Goal: Task Accomplishment & Management: Complete application form

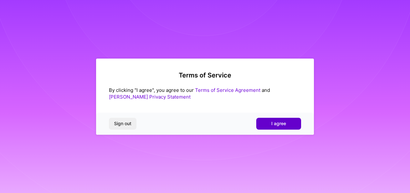
click at [294, 126] on button "I agree" at bounding box center [278, 124] width 45 height 12
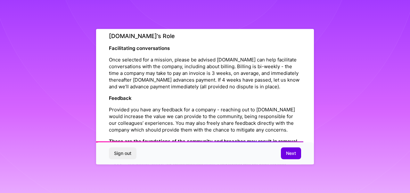
scroll to position [745, 0]
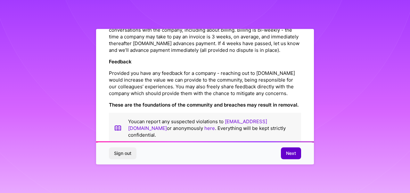
click at [294, 155] on span "Next" at bounding box center [291, 153] width 10 height 6
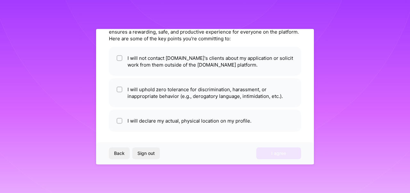
scroll to position [37, 0]
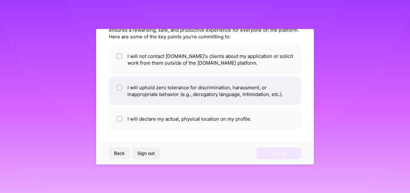
click at [121, 88] on input "checkbox" at bounding box center [120, 87] width 4 height 4
checkbox input "true"
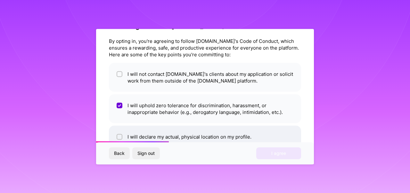
scroll to position [10, 0]
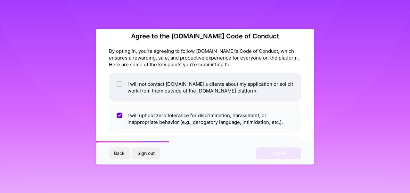
click at [121, 83] on input "checkbox" at bounding box center [120, 84] width 4 height 4
checkbox input "true"
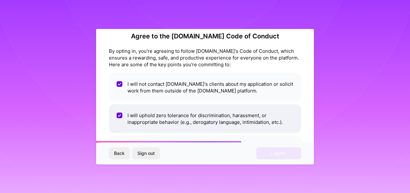
scroll to position [37, 0]
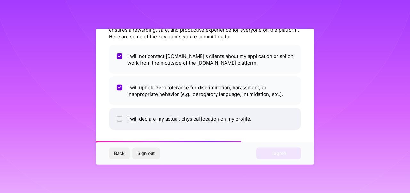
click at [120, 118] on input "checkbox" at bounding box center [120, 119] width 4 height 4
checkbox input "true"
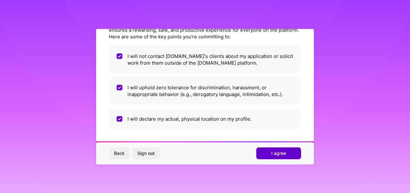
click at [274, 150] on span "I agree" at bounding box center [278, 153] width 15 height 6
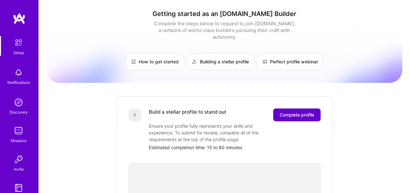
click at [304, 112] on span "Complete profile" at bounding box center [296, 115] width 35 height 6
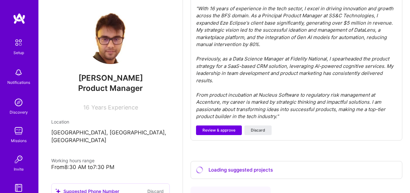
scroll to position [217, 0]
click at [215, 131] on span "Review & approve" at bounding box center [218, 131] width 33 height 6
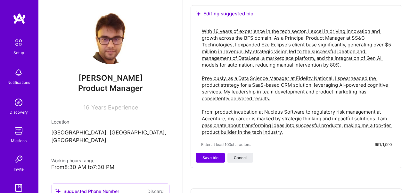
scroll to position [200, 0]
click at [211, 156] on span "Save bio" at bounding box center [210, 158] width 16 height 6
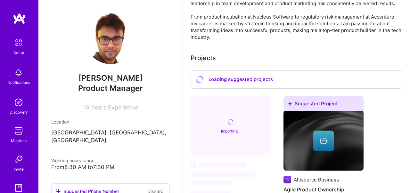
scroll to position [269, 0]
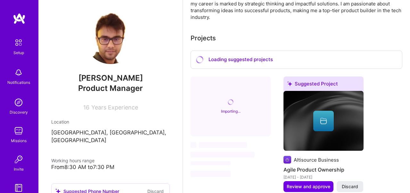
click at [269, 164] on span "‌" at bounding box center [230, 161] width 80 height 9
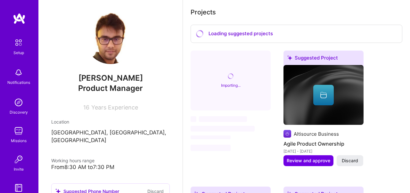
scroll to position [52, 0]
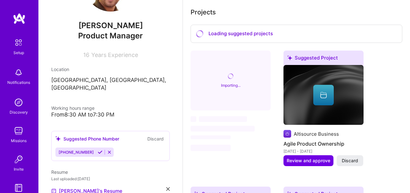
click at [98, 150] on icon at bounding box center [100, 152] width 5 height 5
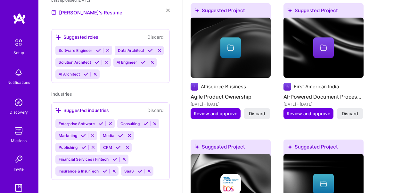
scroll to position [341, 0]
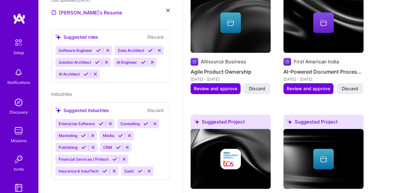
click at [328, 36] on img at bounding box center [323, 23] width 80 height 60
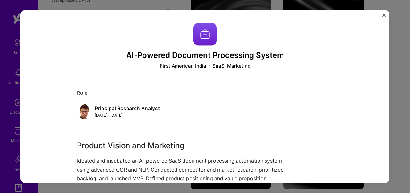
scroll to position [76, 0]
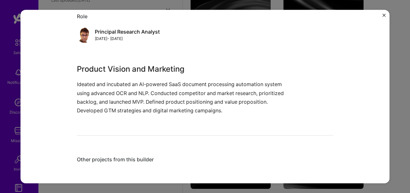
click at [385, 14] on div "AI-Powered Document Processing System First American India SaaS, Marketing Role…" at bounding box center [204, 97] width 369 height 174
click at [383, 14] on img "Close" at bounding box center [383, 14] width 3 height 3
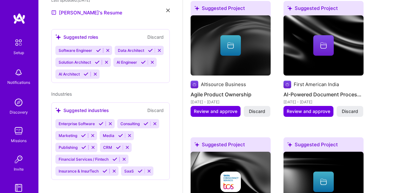
scroll to position [318, 0]
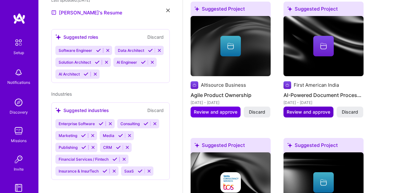
click at [314, 112] on span "Review and approve" at bounding box center [308, 112] width 44 height 6
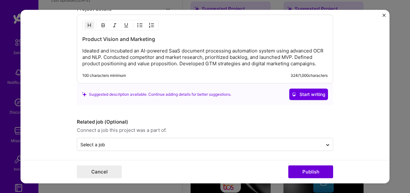
scroll to position [570, 0]
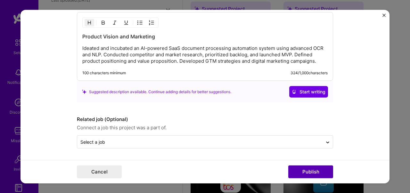
click at [316, 175] on button "Publish" at bounding box center [310, 171] width 45 height 13
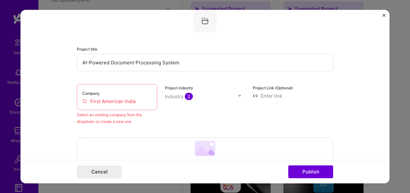
scroll to position [42, 0]
click at [132, 102] on input "First American India" at bounding box center [116, 101] width 69 height 7
click at [138, 102] on input "First American India" at bounding box center [116, 101] width 69 height 7
click at [139, 102] on input "First American India" at bounding box center [116, 101] width 69 height 7
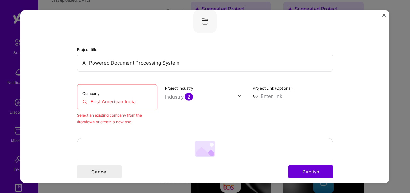
click at [139, 102] on input "First American India" at bounding box center [116, 101] width 69 height 7
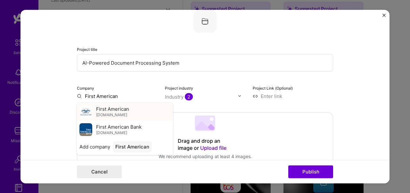
type input "First American"
click at [129, 113] on div "First American [DOMAIN_NAME]" at bounding box center [125, 111] width 96 height 18
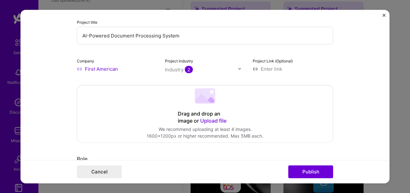
scroll to position [70, 0]
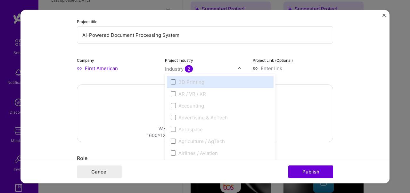
click at [240, 69] on img at bounding box center [239, 68] width 4 height 4
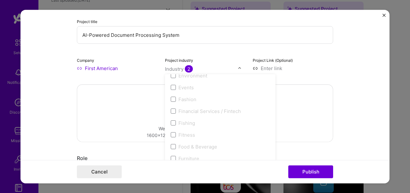
scroll to position [645, 0]
click at [172, 112] on span at bounding box center [173, 111] width 5 height 5
click at [176, 112] on label "Financial Services / Fintech" at bounding box center [220, 111] width 99 height 7
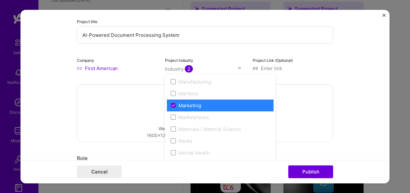
scroll to position [933, 0]
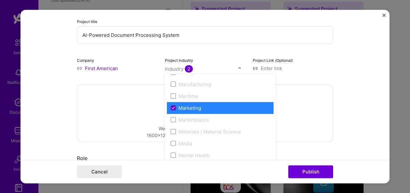
click at [174, 107] on icon at bounding box center [173, 108] width 3 height 3
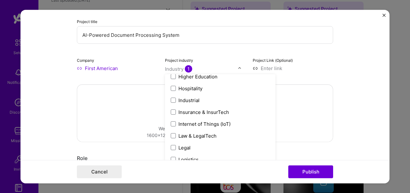
scroll to position [833, 0]
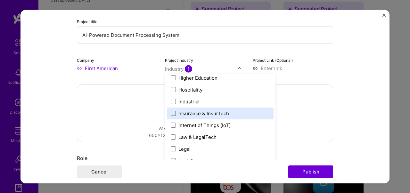
click at [173, 114] on span at bounding box center [173, 113] width 5 height 5
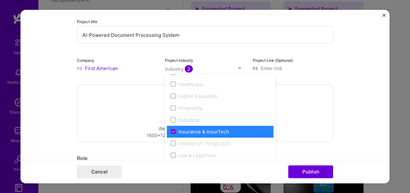
scroll to position [821, 0]
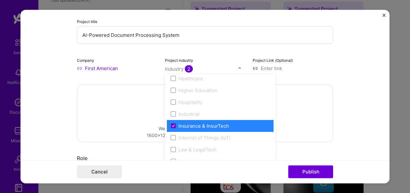
click at [172, 126] on icon at bounding box center [173, 125] width 3 height 3
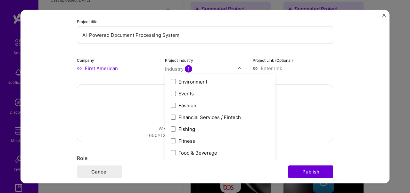
scroll to position [635, 0]
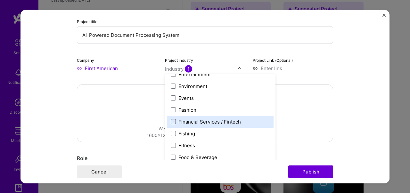
click at [172, 122] on span at bounding box center [173, 121] width 5 height 5
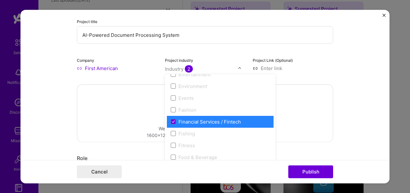
click at [345, 118] on form "Editing suggested project This project is suggested based on your LinkedIn, res…" at bounding box center [204, 97] width 369 height 174
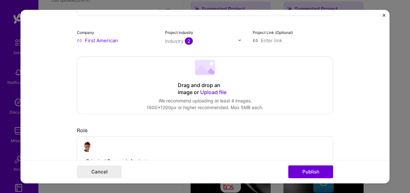
scroll to position [102, 0]
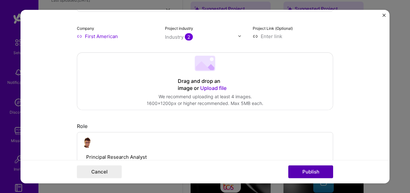
click at [317, 174] on button "Publish" at bounding box center [310, 171] width 45 height 13
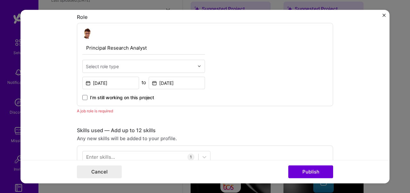
scroll to position [215, 0]
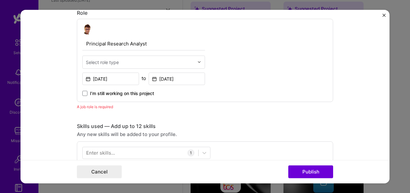
click at [133, 60] on input "text" at bounding box center [140, 62] width 108 height 7
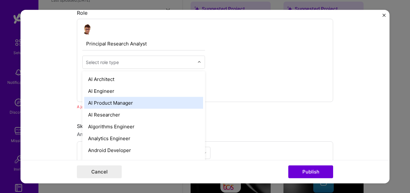
click at [125, 103] on div "AI Product Manager" at bounding box center [143, 103] width 119 height 12
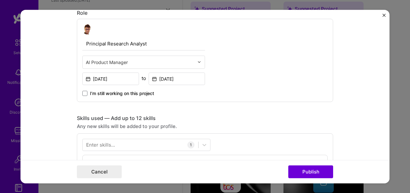
click at [241, 112] on div "Editing suggested project This project is suggested based on your LinkedIn, res…" at bounding box center [205, 158] width 256 height 703
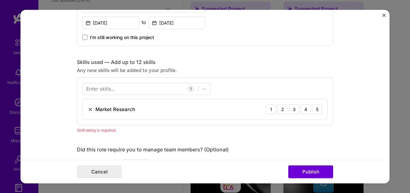
scroll to position [278, 0]
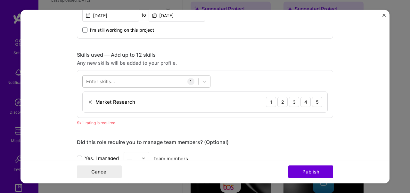
click at [146, 82] on div at bounding box center [141, 81] width 116 height 11
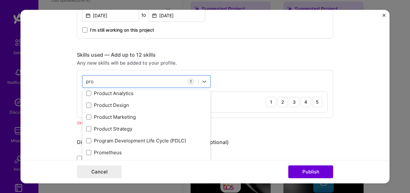
scroll to position [0, 0]
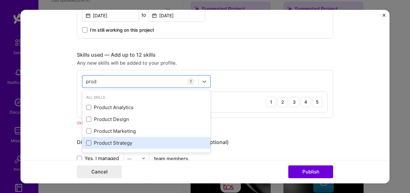
click at [89, 142] on span at bounding box center [88, 142] width 5 height 5
click at [0, 0] on input "checkbox" at bounding box center [0, 0] width 0 height 0
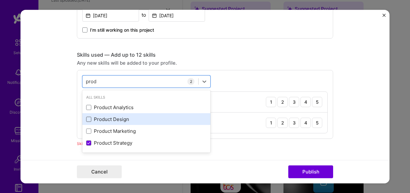
click at [88, 120] on span at bounding box center [88, 118] width 5 height 5
click at [0, 0] on input "checkbox" at bounding box center [0, 0] width 0 height 0
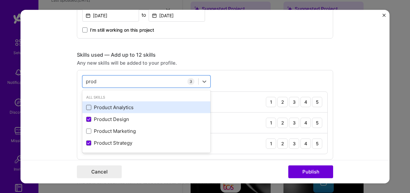
click at [89, 108] on span at bounding box center [88, 107] width 5 height 5
click at [0, 0] on input "checkbox" at bounding box center [0, 0] width 0 height 0
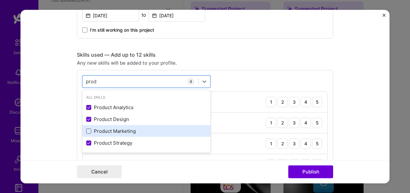
click at [88, 131] on span at bounding box center [88, 130] width 5 height 5
click at [0, 0] on input "checkbox" at bounding box center [0, 0] width 0 height 0
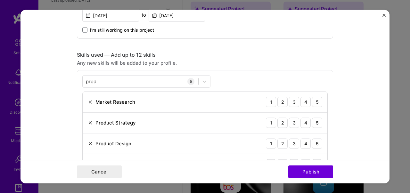
click at [348, 112] on form "Editing suggested project This project is suggested based on your LinkedIn, res…" at bounding box center [204, 97] width 369 height 174
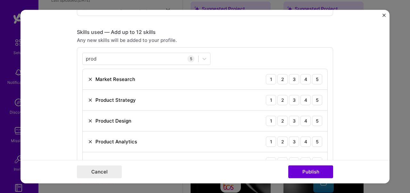
scroll to position [292, 0]
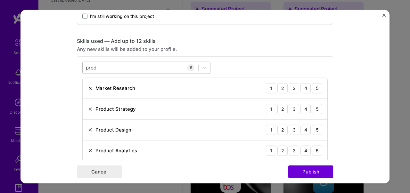
click at [127, 65] on div "prod prod" at bounding box center [141, 67] width 116 height 11
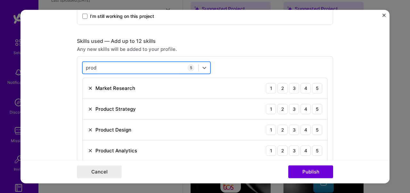
click at [127, 65] on div "prod prod" at bounding box center [141, 67] width 116 height 11
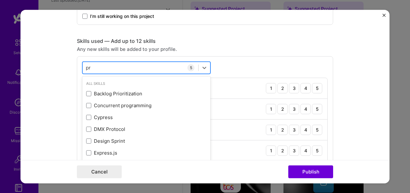
type input "p"
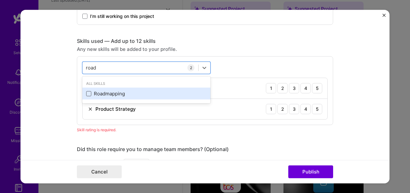
click at [90, 93] on span at bounding box center [88, 93] width 5 height 5
click at [0, 0] on input "checkbox" at bounding box center [0, 0] width 0 height 0
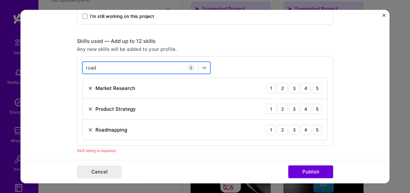
click at [124, 68] on div "[GEOGRAPHIC_DATA]" at bounding box center [141, 67] width 116 height 11
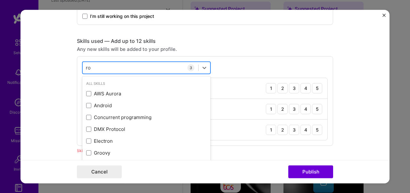
type input "r"
type input "s"
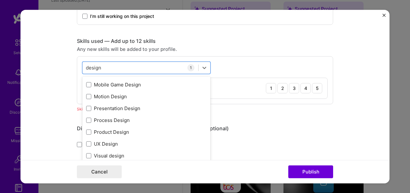
scroll to position [92, 0]
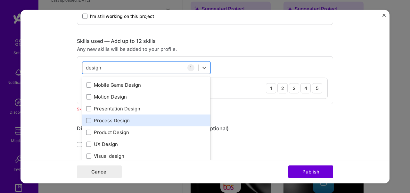
click at [121, 123] on div "Process Design" at bounding box center [146, 120] width 120 height 7
click at [122, 122] on div "Process Design" at bounding box center [146, 120] width 120 height 7
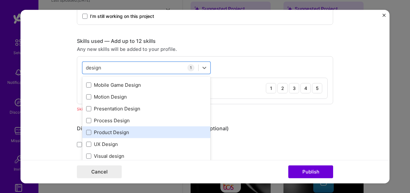
click at [122, 132] on div "Product Design" at bounding box center [146, 132] width 120 height 7
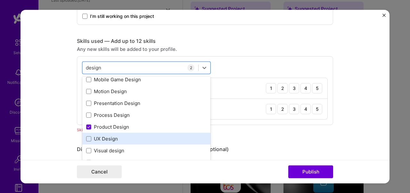
click at [137, 143] on div "UX Design" at bounding box center [146, 139] width 128 height 12
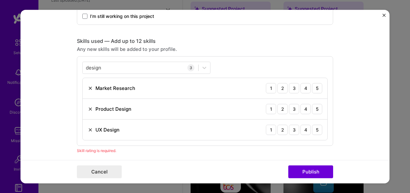
click at [50, 116] on form "Editing suggested project This project is suggested based on your LinkedIn, res…" at bounding box center [204, 97] width 369 height 174
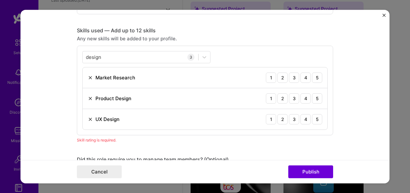
scroll to position [285, 0]
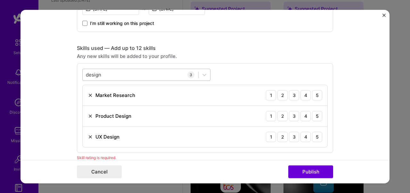
click at [122, 75] on div "design design" at bounding box center [141, 74] width 116 height 11
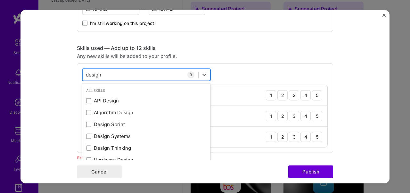
click at [122, 75] on div "design design" at bounding box center [141, 74] width 116 height 11
type input "d"
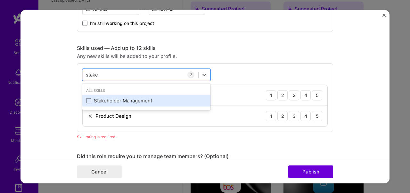
click at [88, 102] on span at bounding box center [88, 100] width 5 height 5
click at [0, 0] on input "checkbox" at bounding box center [0, 0] width 0 height 0
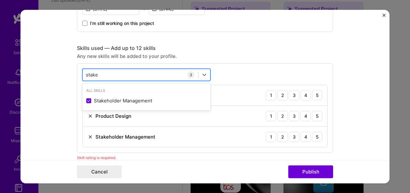
click at [118, 75] on div "stake stake" at bounding box center [141, 74] width 116 height 11
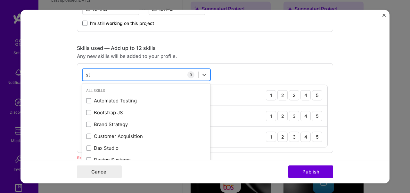
type input "s"
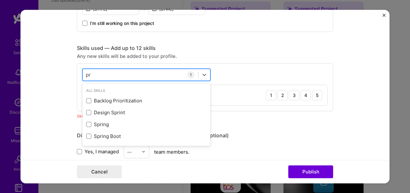
type input "p"
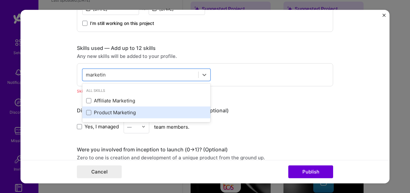
click at [103, 115] on div "Product Marketing" at bounding box center [146, 112] width 120 height 7
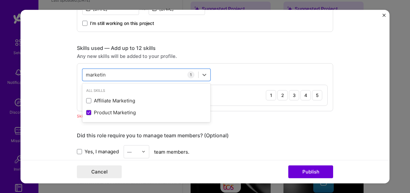
click at [55, 124] on form "Editing suggested project This project is suggested based on your LinkedIn, res…" at bounding box center [204, 97] width 369 height 174
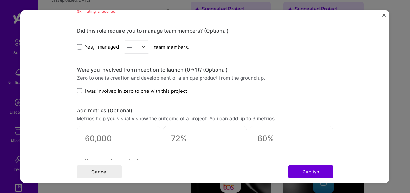
scroll to position [408, 0]
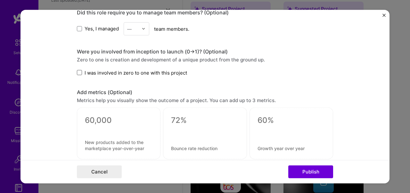
click at [81, 72] on span at bounding box center [79, 72] width 5 height 5
click at [0, 0] on input "I was involved in zero to one with this project" at bounding box center [0, 0] width 0 height 0
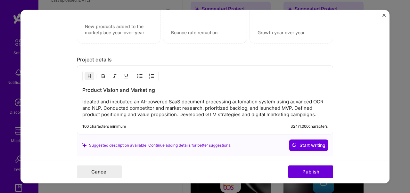
scroll to position [578, 0]
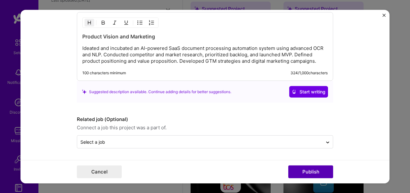
click at [306, 173] on button "Publish" at bounding box center [310, 171] width 45 height 13
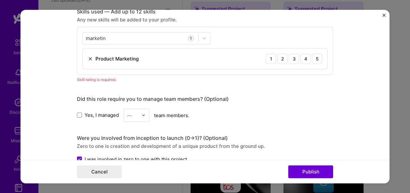
scroll to position [320, 0]
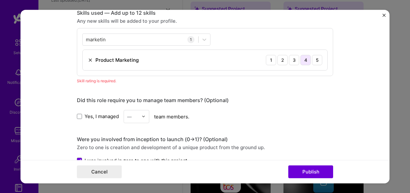
click at [304, 60] on div "4" at bounding box center [305, 60] width 10 height 10
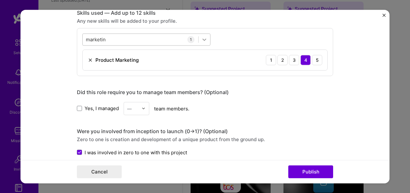
click at [205, 42] on icon at bounding box center [204, 39] width 6 height 6
click at [271, 94] on div "Did this role require you to manage team members? (Optional)" at bounding box center [205, 92] width 256 height 7
click at [132, 41] on div "marketin marketin" at bounding box center [141, 39] width 116 height 11
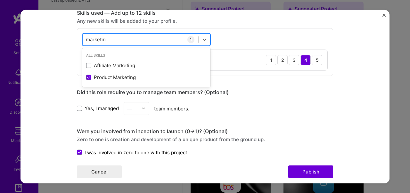
click at [132, 41] on div "marketin marketin" at bounding box center [141, 39] width 116 height 11
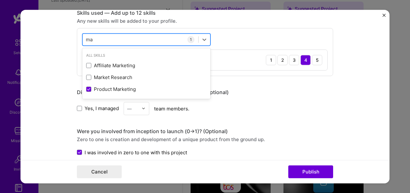
type input "m"
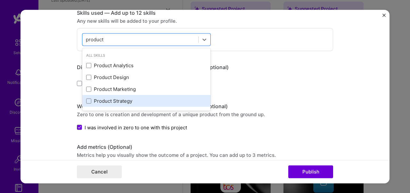
click at [119, 101] on div "Product Strategy" at bounding box center [146, 101] width 120 height 7
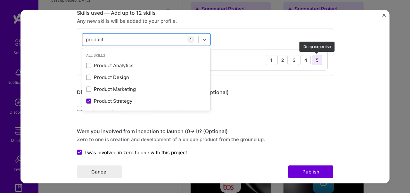
click at [317, 61] on div "5" at bounding box center [317, 60] width 10 height 10
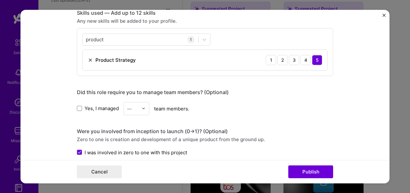
click at [228, 105] on div "Yes, I managed — team members." at bounding box center [205, 108] width 256 height 13
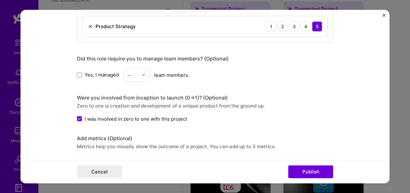
scroll to position [273, 0]
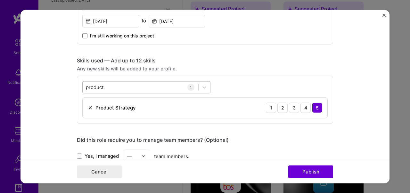
click at [163, 88] on div "product product" at bounding box center [141, 87] width 116 height 11
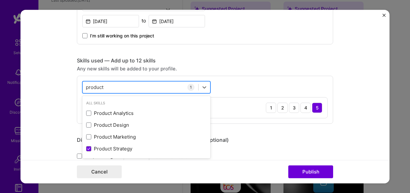
click at [163, 88] on div "product product" at bounding box center [141, 87] width 116 height 11
type input "p"
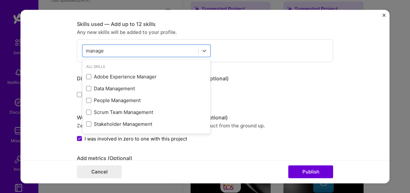
scroll to position [305, 0]
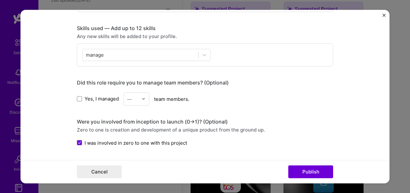
click at [363, 112] on form "Editing suggested project This project is suggested based on your LinkedIn, res…" at bounding box center [204, 97] width 369 height 174
click at [116, 48] on div "manage manage" at bounding box center [205, 54] width 256 height 23
click at [38, 104] on form "Editing suggested project This project is suggested based on your LinkedIn, res…" at bounding box center [204, 97] width 369 height 174
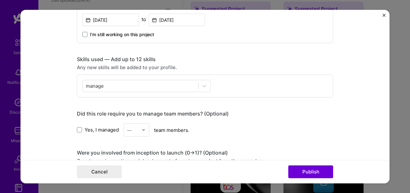
scroll to position [274, 0]
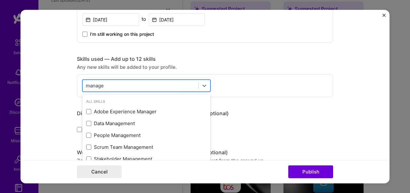
click at [154, 86] on div "manage manage" at bounding box center [141, 85] width 116 height 11
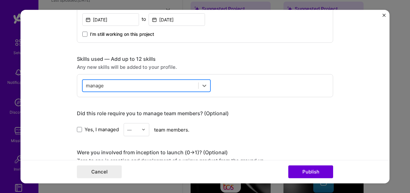
click at [154, 86] on div "manage manage" at bounding box center [141, 85] width 116 height 11
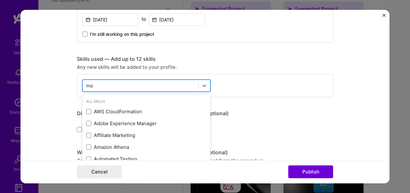
type input "m"
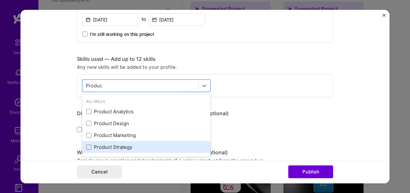
click at [124, 146] on div "Product Strategy" at bounding box center [146, 147] width 120 height 7
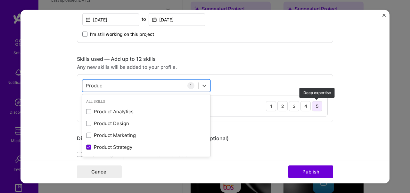
type input "Produc"
click at [317, 104] on div "5" at bounding box center [317, 106] width 10 height 10
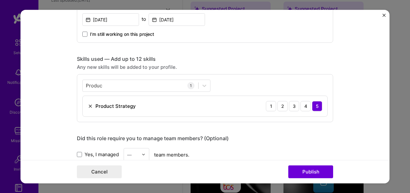
click at [269, 130] on div "Editing suggested project This project is suggested based on your LinkedIn, res…" at bounding box center [205, 95] width 256 height 695
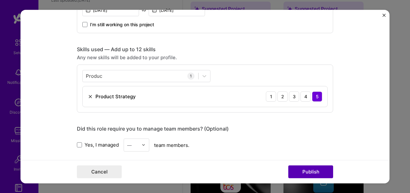
click at [308, 167] on button "Publish" at bounding box center [310, 171] width 45 height 13
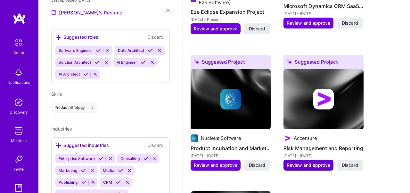
scroll to position [542, 0]
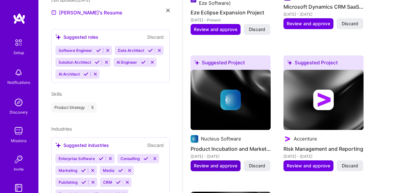
click at [218, 166] on span "Review and approve" at bounding box center [216, 166] width 44 height 6
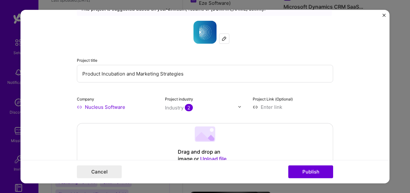
scroll to position [26, 0]
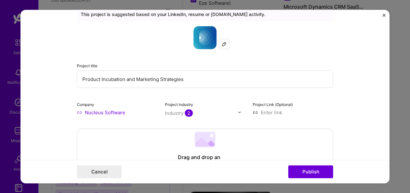
click at [180, 80] on input "Product Incubation and Marketing Strategies" at bounding box center [205, 79] width 256 height 18
click at [194, 80] on input "Product Incubation and Marketing Strategies" at bounding box center [205, 79] width 256 height 18
drag, startPoint x: 194, startPoint y: 80, endPoint x: 71, endPoint y: 79, distance: 122.6
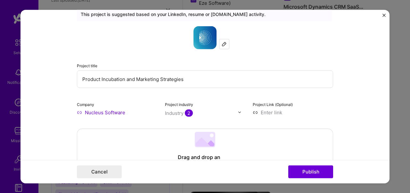
click at [71, 79] on form "Editing suggested project This project is suggested based on your LinkedIn, res…" at bounding box center [204, 97] width 369 height 174
click at [82, 79] on input "Lending Analytics" at bounding box center [205, 79] width 256 height 18
click at [147, 80] on input "Buiding Lending Analytics" at bounding box center [205, 79] width 256 height 18
click at [89, 80] on input "Buiding Lending Analytics for Banks and Financial Service companies" at bounding box center [205, 79] width 256 height 18
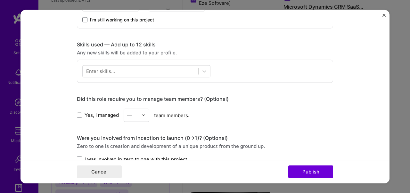
scroll to position [294, 0]
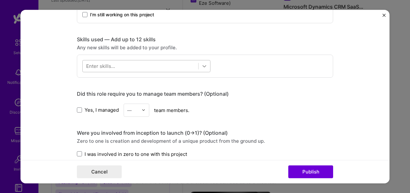
type input "Building Lending Analytics for Banks and Financial Service companies"
click at [204, 66] on icon at bounding box center [204, 66] width 4 height 2
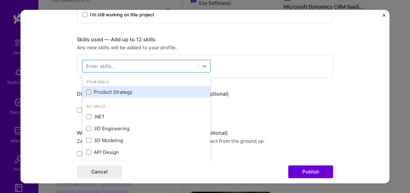
click at [135, 90] on div "Product Strategy" at bounding box center [146, 92] width 120 height 7
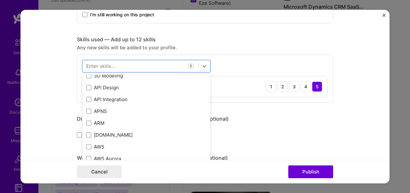
scroll to position [19, 0]
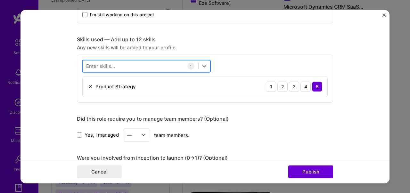
click at [148, 65] on div at bounding box center [141, 66] width 116 height 11
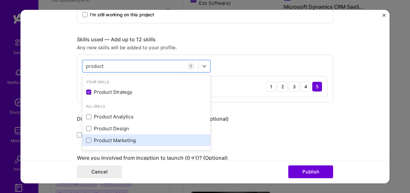
click at [124, 138] on div "Product Marketing" at bounding box center [146, 140] width 120 height 7
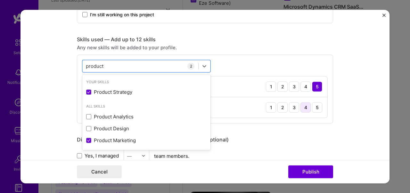
click at [306, 107] on div "4" at bounding box center [305, 107] width 10 height 10
click at [162, 69] on div "product product" at bounding box center [141, 66] width 116 height 11
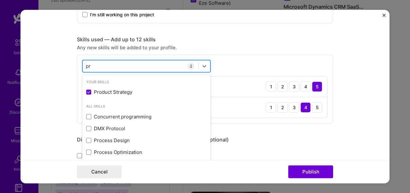
type input "p"
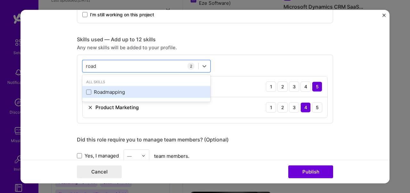
click at [122, 91] on div "Roadmapping" at bounding box center [146, 92] width 120 height 7
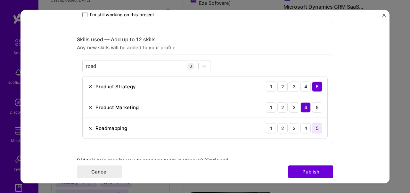
click at [320, 129] on div "5" at bounding box center [317, 128] width 10 height 10
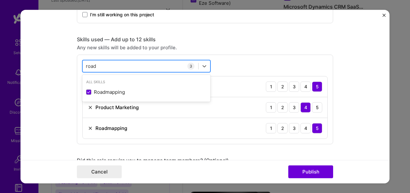
click at [141, 68] on div "[GEOGRAPHIC_DATA]" at bounding box center [141, 66] width 116 height 11
type input "r"
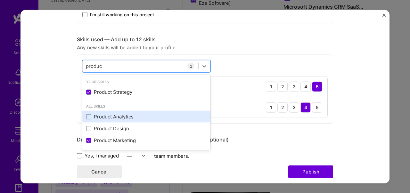
click at [129, 114] on div "Product Analytics" at bounding box center [146, 116] width 120 height 7
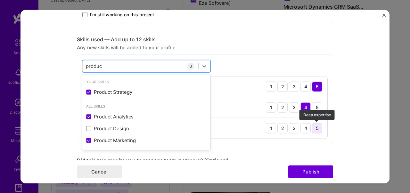
type input "produc"
click at [319, 130] on div "5" at bounding box center [317, 128] width 10 height 10
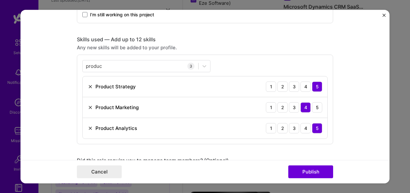
click at [351, 154] on form "Editing suggested project This project is suggested based on your LinkedIn, res…" at bounding box center [204, 97] width 369 height 174
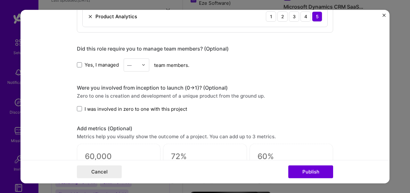
scroll to position [425, 0]
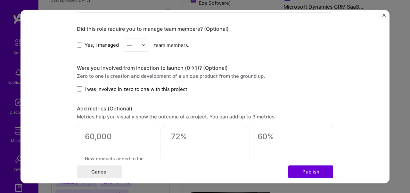
click at [80, 90] on span at bounding box center [79, 88] width 5 height 5
click at [0, 0] on input "I was involved in zero to one with this project" at bounding box center [0, 0] width 0 height 0
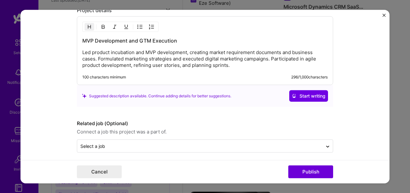
scroll to position [612, 0]
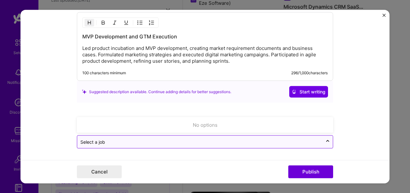
click at [274, 142] on input "text" at bounding box center [199, 142] width 239 height 7
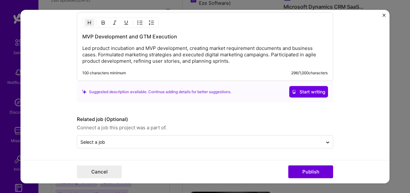
click at [353, 133] on form "Editing suggested project This project is suggested based on your LinkedIn, res…" at bounding box center [204, 97] width 369 height 174
click at [313, 171] on button "Publish" at bounding box center [310, 171] width 45 height 13
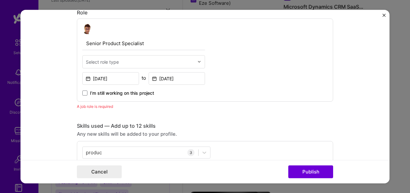
scroll to position [215, 0]
click at [110, 60] on div "Select role type" at bounding box center [102, 62] width 33 height 7
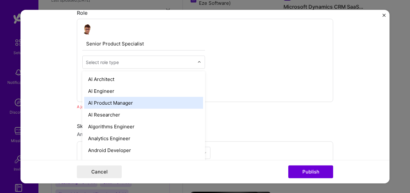
click at [125, 102] on div "AI Product Manager" at bounding box center [143, 103] width 119 height 12
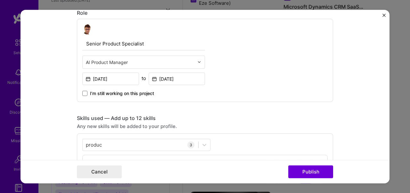
click at [290, 108] on div "Editing suggested project This project is suggested based on your LinkedIn, res…" at bounding box center [205, 175] width 256 height 737
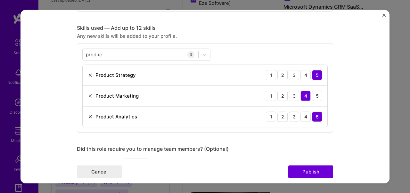
scroll to position [377, 0]
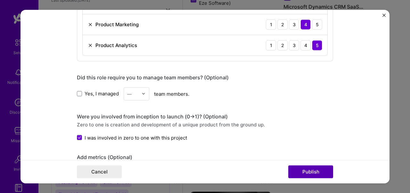
click at [302, 169] on button "Publish" at bounding box center [310, 171] width 45 height 13
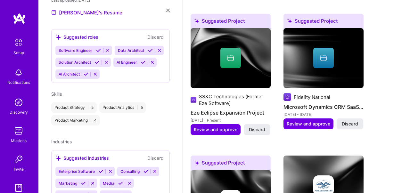
scroll to position [433, 0]
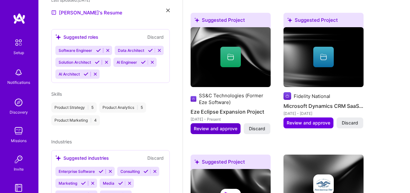
click at [213, 128] on span "Review and approve" at bounding box center [216, 128] width 44 height 6
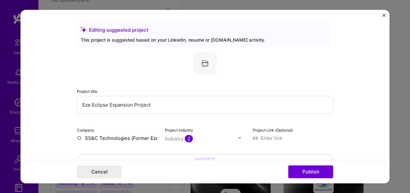
scroll to position [25, 0]
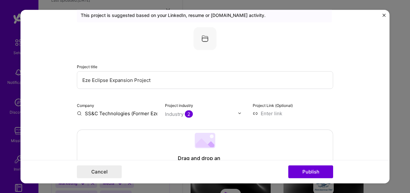
click at [162, 83] on input "Eze Eclipse Expansion Project" at bounding box center [205, 80] width 256 height 18
click at [146, 82] on input "Eze Eclipse Expansion Project" at bounding box center [205, 80] width 256 height 18
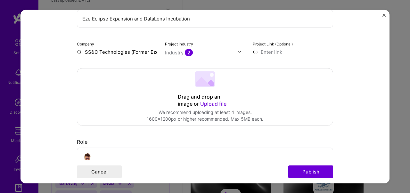
scroll to position [92, 0]
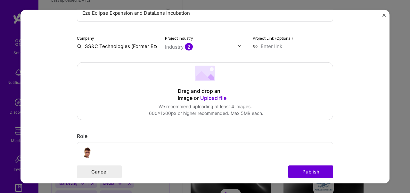
type input "Eze Eclipse Expansion and DataLens Incubation"
click at [239, 46] on img at bounding box center [239, 46] width 4 height 4
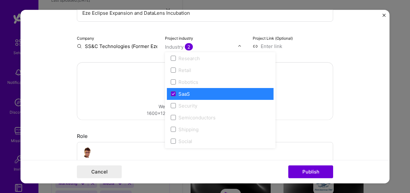
scroll to position [1246, 0]
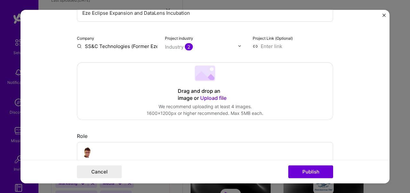
click at [341, 112] on form "Editing suggested project This project is suggested based on your LinkedIn, res…" at bounding box center [204, 97] width 369 height 174
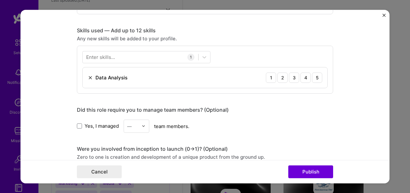
scroll to position [304, 0]
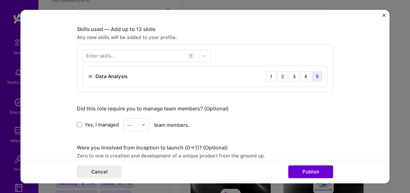
click at [316, 76] on div "5" at bounding box center [317, 76] width 10 height 10
click at [140, 56] on div at bounding box center [141, 56] width 116 height 11
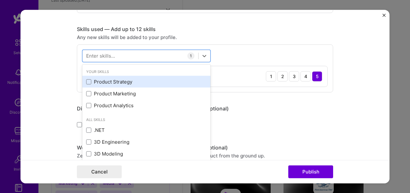
click at [126, 83] on div "Product Strategy" at bounding box center [146, 81] width 120 height 7
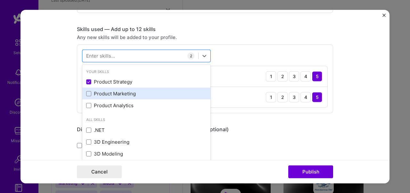
click at [124, 94] on div "Product Marketing" at bounding box center [146, 93] width 120 height 7
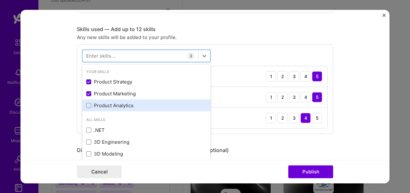
click at [124, 110] on div "Product Analytics" at bounding box center [146, 106] width 128 height 12
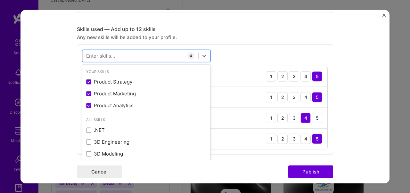
click at [347, 123] on form "Editing suggested project This project is suggested based on your LinkedIn, res…" at bounding box center [204, 97] width 369 height 174
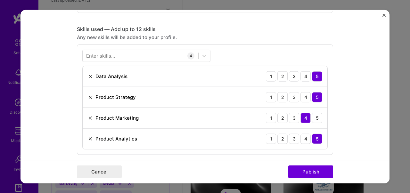
click at [347, 123] on form "Editing suggested project This project is suggested based on your LinkedIn, res…" at bounding box center [204, 97] width 369 height 174
click at [109, 56] on div "Enter skills..." at bounding box center [100, 55] width 29 height 7
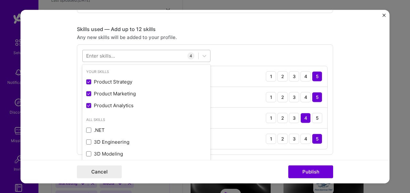
click at [141, 56] on div at bounding box center [141, 56] width 116 height 11
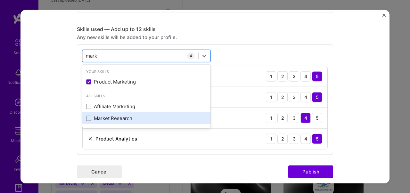
click at [112, 121] on div "Market Research" at bounding box center [146, 118] width 120 height 7
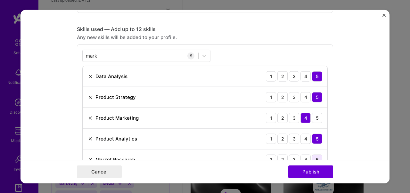
click at [315, 157] on div "5" at bounding box center [317, 159] width 10 height 10
click at [342, 144] on form "Editing suggested project This project is suggested based on your LinkedIn, res…" at bounding box center [204, 97] width 369 height 174
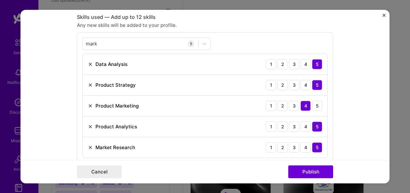
scroll to position [311, 0]
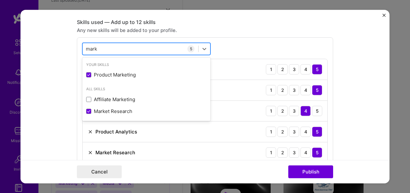
click at [138, 49] on div "[PERSON_NAME] [PERSON_NAME]" at bounding box center [141, 49] width 116 height 11
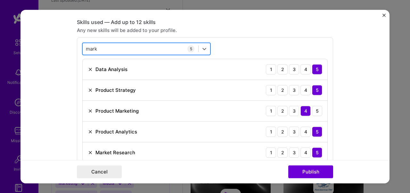
click at [138, 49] on div "[PERSON_NAME] [PERSON_NAME]" at bounding box center [141, 49] width 116 height 11
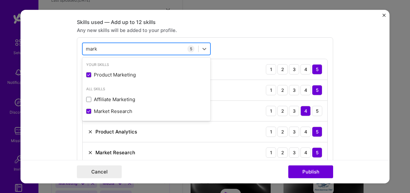
click at [138, 49] on div "[PERSON_NAME] [PERSON_NAME]" at bounding box center [141, 49] width 116 height 11
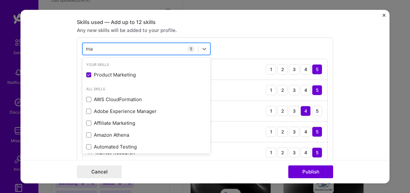
type input "m"
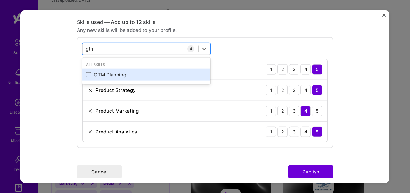
click at [122, 74] on div "GTM Planning" at bounding box center [146, 74] width 120 height 7
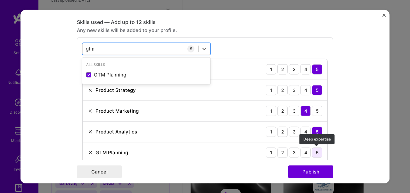
type input "gtm"
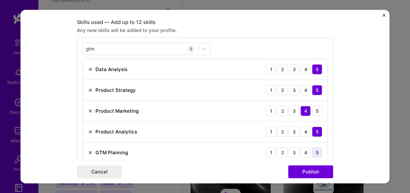
click at [316, 151] on div "5" at bounding box center [317, 152] width 10 height 10
click at [347, 148] on form "Editing suggested project This project is suggested based on your LinkedIn, res…" at bounding box center [204, 97] width 369 height 174
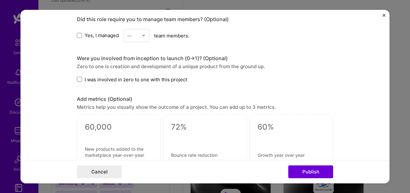
scroll to position [510, 0]
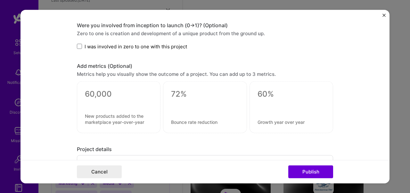
click at [129, 45] on span "I was involved in zero to one with this project" at bounding box center [135, 46] width 102 height 7
click at [0, 0] on input "I was involved in zero to one with this project" at bounding box center [0, 0] width 0 height 0
click at [360, 123] on form "Editing suggested project This project is suggested based on your LinkedIn, res…" at bounding box center [204, 97] width 369 height 174
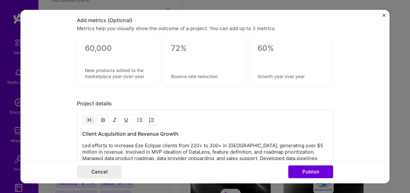
scroll to position [549, 0]
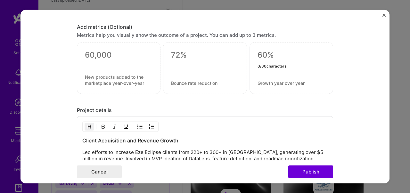
click at [277, 52] on textarea at bounding box center [291, 55] width 68 height 10
type textarea "0"
type textarea "30%"
click at [218, 59] on textarea at bounding box center [205, 55] width 68 height 10
click at [122, 53] on textarea at bounding box center [119, 55] width 68 height 10
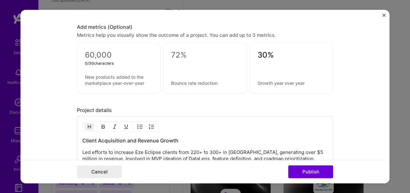
click at [194, 54] on textarea at bounding box center [205, 55] width 68 height 10
click at [97, 58] on textarea at bounding box center [119, 55] width 68 height 10
click at [199, 111] on div "Project details" at bounding box center [205, 110] width 256 height 7
click at [275, 55] on textarea "30%" at bounding box center [291, 56] width 68 height 12
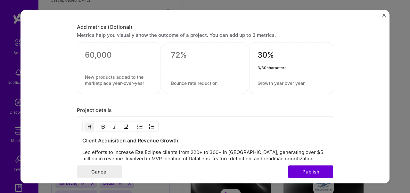
click at [275, 55] on textarea "30%" at bounding box center [291, 56] width 68 height 12
click at [341, 79] on form "Editing suggested project This project is suggested based on your LinkedIn, res…" at bounding box center [204, 97] width 369 height 174
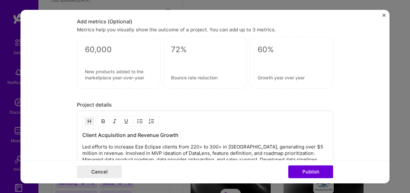
scroll to position [554, 0]
click at [267, 46] on textarea at bounding box center [291, 51] width 68 height 12
type textarea "5"
type textarea "$5M"
click at [339, 104] on form "Editing suggested project This project is suggested based on your LinkedIn, res…" at bounding box center [204, 97] width 369 height 174
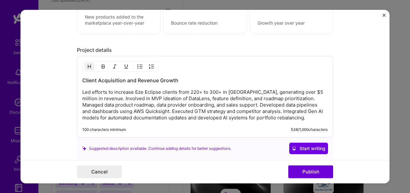
scroll to position [666, 0]
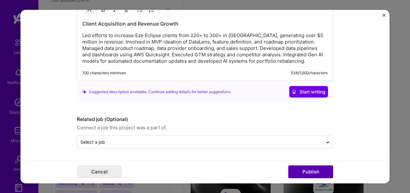
click at [316, 171] on button "Publish" at bounding box center [310, 171] width 45 height 13
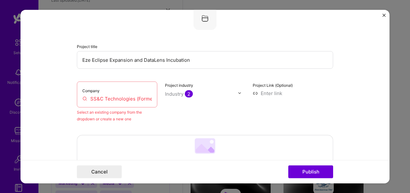
scroll to position [42, 0]
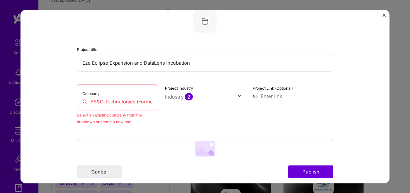
click at [122, 102] on input "SS&C Technologies (Former Eze Software)" at bounding box center [116, 101] width 69 height 7
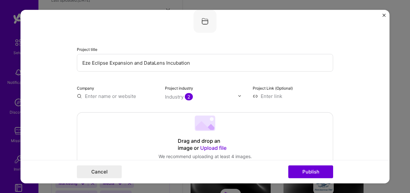
click at [102, 96] on input "text" at bounding box center [117, 95] width 80 height 7
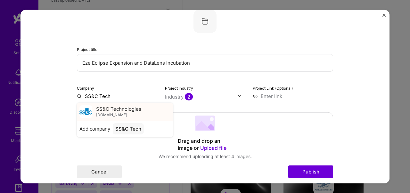
click at [125, 112] on span "SS&C Technologies" at bounding box center [118, 109] width 45 height 7
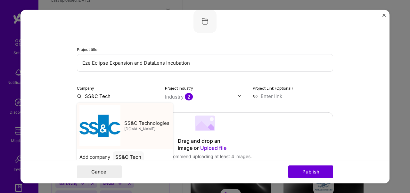
type input "SS&C Technologies"
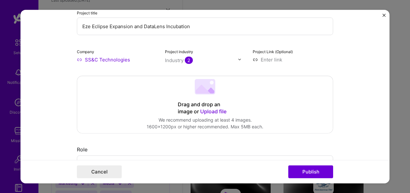
scroll to position [84, 0]
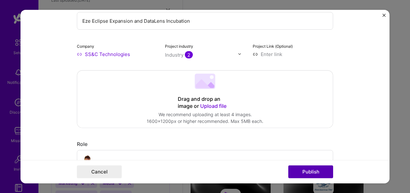
click at [311, 176] on button "Publish" at bounding box center [310, 171] width 45 height 13
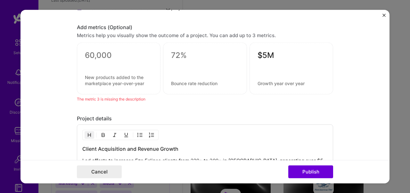
scroll to position [563, 0]
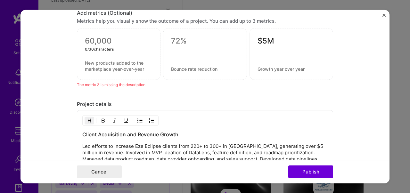
click at [111, 44] on textarea at bounding box center [119, 41] width 68 height 10
click at [105, 44] on textarea at bounding box center [119, 41] width 68 height 10
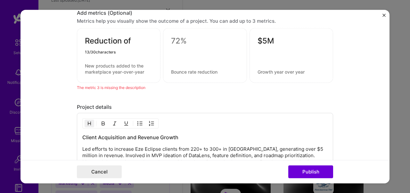
type textarea "Reduction of"
click at [124, 42] on textarea "Reduction of" at bounding box center [119, 42] width 68 height 12
type textarea "A"
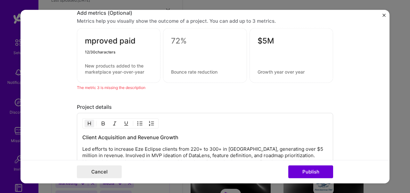
click at [86, 41] on textarea "mproved paid" at bounding box center [119, 42] width 68 height 12
click at [144, 41] on textarea "Improved paid" at bounding box center [119, 42] width 68 height 12
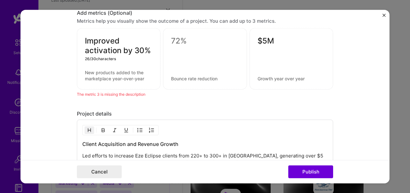
type textarea "Improved activation by 30%"
click at [190, 40] on textarea at bounding box center [205, 41] width 68 height 10
drag, startPoint x: 85, startPoint y: 41, endPoint x: 153, endPoint y: 52, distance: 68.8
click at [153, 52] on div "Improved activation by 30% 26 / 30 characters" at bounding box center [119, 58] width 84 height 61
click at [183, 43] on textarea at bounding box center [205, 41] width 68 height 10
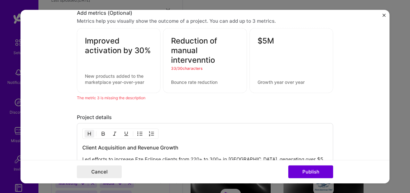
type textarea "Reduction of manual intervennti"
drag, startPoint x: 172, startPoint y: 42, endPoint x: 220, endPoint y: 66, distance: 53.2
click at [220, 66] on div "Reduction of manual intervennti 31 / 30 characters" at bounding box center [205, 60] width 84 height 65
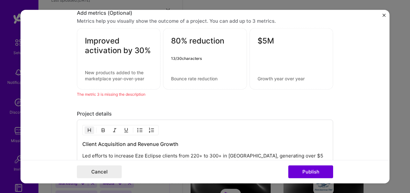
type textarea "80% reduction"
click at [208, 45] on textarea "80% reduction" at bounding box center [205, 42] width 68 height 12
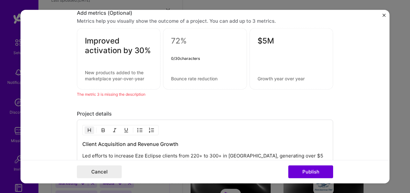
click at [194, 44] on textarea at bounding box center [205, 42] width 68 height 12
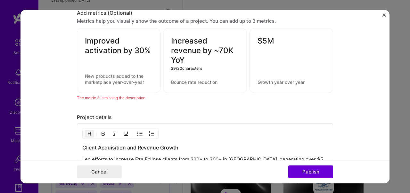
type textarea "Increased revenue by ~70K YoY"
click at [281, 43] on textarea "$5M" at bounding box center [291, 42] width 68 height 12
click at [317, 172] on button "Publish" at bounding box center [310, 171] width 45 height 13
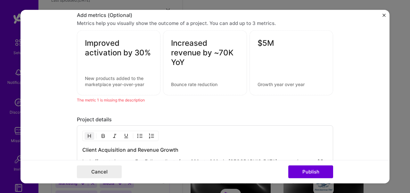
scroll to position [558, 0]
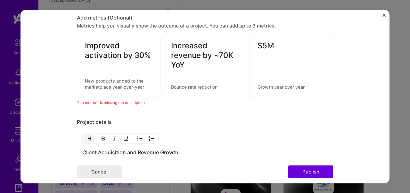
click at [131, 59] on textarea "Improved activation by 30%" at bounding box center [119, 50] width 68 height 19
click at [98, 49] on textarea "Improved activation by 30%" at bounding box center [119, 50] width 68 height 19
drag, startPoint x: 108, startPoint y: 57, endPoint x: 86, endPoint y: 49, distance: 23.1
click at [86, 49] on textarea "I activation by 30%" at bounding box center [119, 50] width 68 height 19
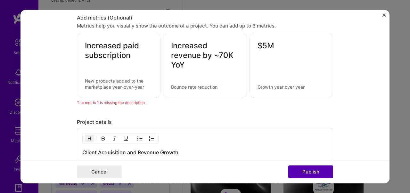
click at [304, 172] on button "Publish" at bounding box center [310, 171] width 45 height 13
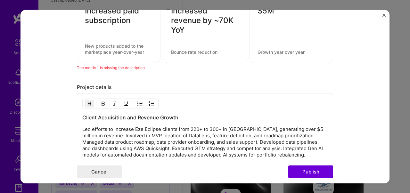
scroll to position [567, 0]
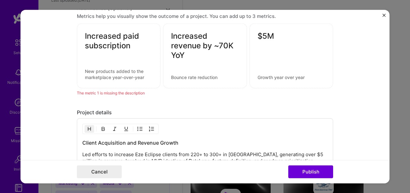
click at [133, 48] on textarea "Increased paid subscription" at bounding box center [119, 40] width 68 height 19
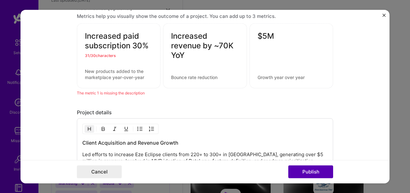
click at [301, 173] on button "Publish" at bounding box center [310, 171] width 45 height 13
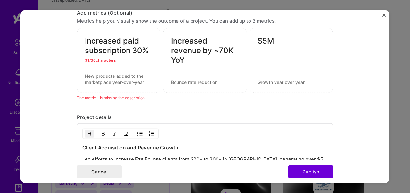
click at [129, 44] on textarea "Increased paid subscription 30%" at bounding box center [119, 45] width 68 height 19
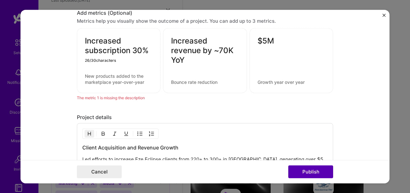
type textarea "Increased subscription 30%"
click at [299, 175] on button "Publish" at bounding box center [310, 171] width 45 height 13
click at [131, 87] on div "Increased subscription 30%" at bounding box center [119, 60] width 84 height 65
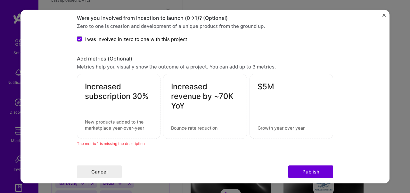
scroll to position [527, 0]
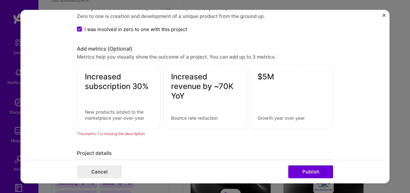
click at [118, 81] on textarea "Increased subscription 30%" at bounding box center [119, 81] width 68 height 19
click at [104, 116] on textarea at bounding box center [119, 115] width 68 height 12
drag, startPoint x: 131, startPoint y: 88, endPoint x: 101, endPoint y: 78, distance: 31.3
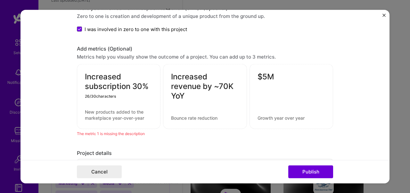
click at [101, 78] on textarea "Increased subscription 30%" at bounding box center [119, 81] width 68 height 19
click at [131, 84] on textarea "Increased subscription 30%" at bounding box center [119, 81] width 68 height 19
drag, startPoint x: 131, startPoint y: 86, endPoint x: 79, endPoint y: 78, distance: 52.2
click at [79, 78] on div "Increased subscription 30% 26 / 30 characters" at bounding box center [119, 96] width 84 height 65
click at [90, 117] on textarea at bounding box center [119, 115] width 68 height 12
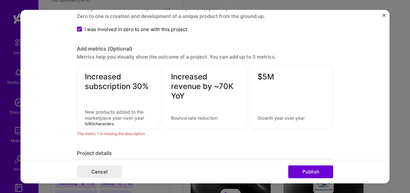
paste textarea "Increased subscription"
type textarea "Increased subscription"
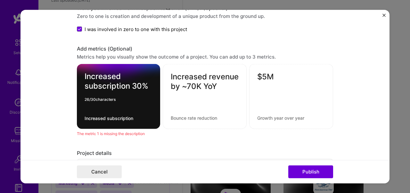
drag, startPoint x: 131, startPoint y: 86, endPoint x: 72, endPoint y: 74, distance: 59.8
click at [72, 74] on form "Editing suggested project This project is suggested based on your LinkedIn, res…" at bounding box center [204, 97] width 369 height 174
type textarea "30%"
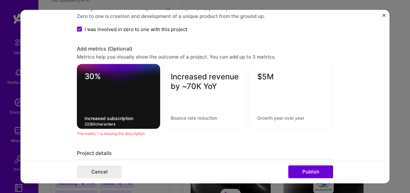
click at [108, 119] on textarea "Increased subscription" at bounding box center [118, 118] width 68 height 6
type textarea "Increased paid subscription"
click at [200, 91] on textarea "Increased revenue by ~70K YoY" at bounding box center [205, 86] width 68 height 29
click at [185, 120] on textarea at bounding box center [205, 118] width 68 height 6
click at [172, 77] on textarea "Increased revenue by ~70K YoY" at bounding box center [205, 86] width 68 height 29
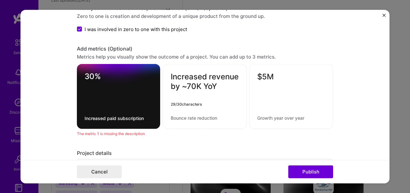
click at [172, 77] on textarea "Increased revenue by ~70K YoY" at bounding box center [205, 86] width 68 height 29
drag, startPoint x: 171, startPoint y: 77, endPoint x: 237, endPoint y: 79, distance: 66.3
click at [237, 79] on textarea "Increased revenue by ~70K YoY" at bounding box center [205, 86] width 68 height 29
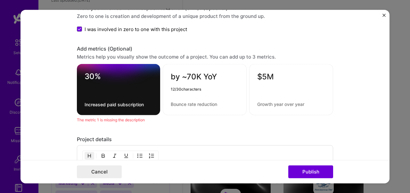
type textarea "by ~70K YoY"
click at [197, 103] on textarea at bounding box center [205, 104] width 68 height 6
paste textarea "Increased revenue"
type textarea "Increased revenue"
click at [121, 107] on textarea "Increased paid subscription" at bounding box center [118, 104] width 68 height 6
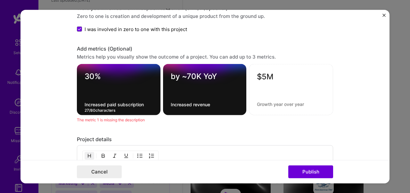
drag, startPoint x: 108, startPoint y: 105, endPoint x: 148, endPoint y: 105, distance: 40.6
click at [148, 105] on textarea "Increased paid subscription" at bounding box center [118, 104] width 68 height 6
drag, startPoint x: 107, startPoint y: 105, endPoint x: 84, endPoint y: 105, distance: 22.7
click at [84, 105] on div "30% Increased Activation 20 / 80 characters" at bounding box center [119, 89] width 84 height 51
click at [130, 107] on textarea "Increased Activation" at bounding box center [118, 104] width 68 height 6
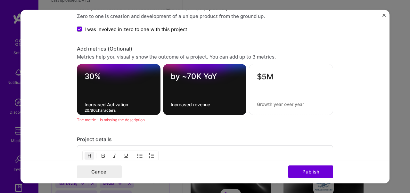
type textarea "Increased Activation"
click at [192, 105] on textarea "Increased revenue" at bounding box center [205, 104] width 68 height 6
click at [194, 104] on textarea "Increased revenue" at bounding box center [205, 104] width 68 height 6
drag, startPoint x: 194, startPoint y: 105, endPoint x: 210, endPoint y: 105, distance: 16.3
click at [210, 105] on textarea "Increased revenue" at bounding box center [205, 104] width 68 height 6
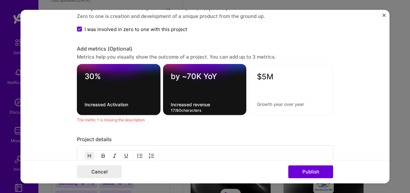
click at [201, 105] on textarea "Increased revenue" at bounding box center [205, 104] width 68 height 6
click at [212, 106] on textarea "Increased revenue" at bounding box center [205, 104] width 68 height 6
click at [267, 105] on textarea at bounding box center [291, 104] width 68 height 6
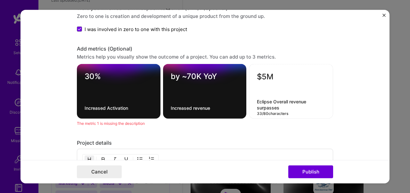
click at [197, 110] on div "by ~70K YoY Increased revenue" at bounding box center [205, 91] width 84 height 55
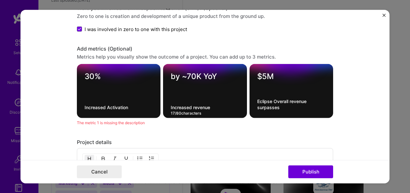
click at [215, 110] on div "by ~70K YoY Increased revenue 17 / 80 characters" at bounding box center [205, 91] width 84 height 54
click at [205, 109] on textarea "Increased revenue" at bounding box center [205, 107] width 68 height 6
click at [273, 102] on textarea "Eclipse Overall revenue surpasses" at bounding box center [291, 104] width 68 height 12
click at [278, 107] on textarea "Eclipse Overall revenue surpasses" at bounding box center [291, 104] width 68 height 12
drag, startPoint x: 282, startPoint y: 107, endPoint x: 253, endPoint y: 108, distance: 28.5
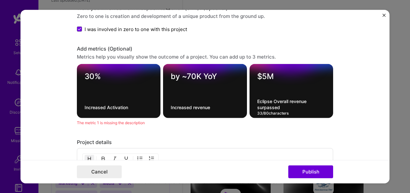
click at [253, 108] on div "$5M Eclipse Overall revenue surpassed 33 / 80 characters" at bounding box center [291, 91] width 84 height 54
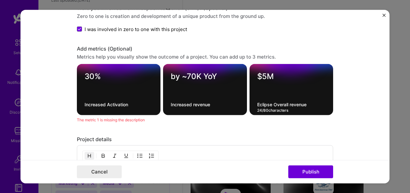
click at [277, 103] on textarea "Eclipse Overall revenue" at bounding box center [291, 104] width 68 height 6
drag, startPoint x: 274, startPoint y: 106, endPoint x: 252, endPoint y: 106, distance: 22.1
click at [252, 106] on div "$5M Eclipse Total revenue 22 / 80 characters" at bounding box center [291, 89] width 84 height 51
click at [296, 106] on textarea "Eclipse Total revenue" at bounding box center [291, 104] width 68 height 6
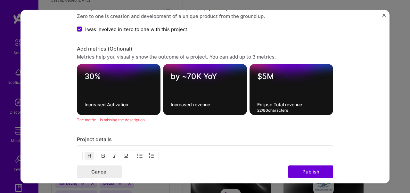
type textarea "Eclipse Total revenue"
click at [122, 106] on textarea "Increased Activation" at bounding box center [118, 104] width 68 height 6
click at [123, 109] on div "30% Increased Activation 20 / 80 characters" at bounding box center [119, 89] width 84 height 51
click at [218, 105] on textarea "Increased revenue" at bounding box center [205, 104] width 68 height 6
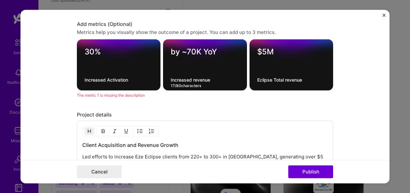
scroll to position [557, 0]
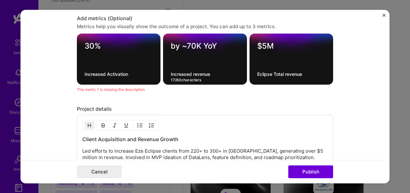
click at [119, 72] on textarea "Increased Activation" at bounding box center [118, 74] width 68 height 6
click at [314, 171] on button "Publish" at bounding box center [310, 171] width 45 height 13
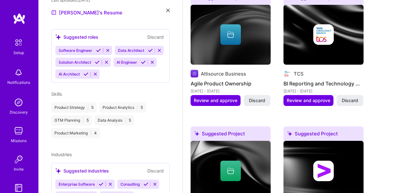
scroll to position [299, 0]
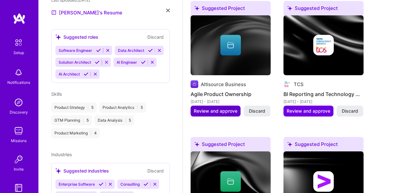
click at [221, 112] on span "Review and approve" at bounding box center [216, 111] width 44 height 6
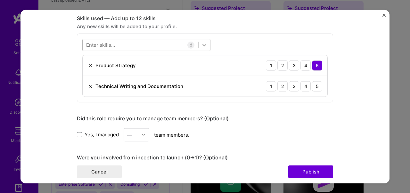
scroll to position [317, 0]
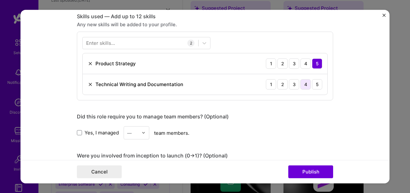
click at [306, 84] on div "4" at bounding box center [305, 84] width 10 height 10
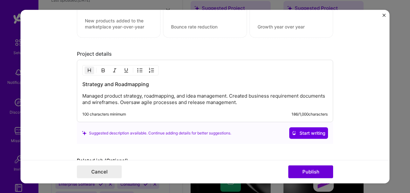
scroll to position [552, 0]
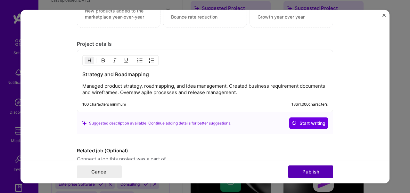
click at [309, 171] on button "Publish" at bounding box center [310, 171] width 45 height 13
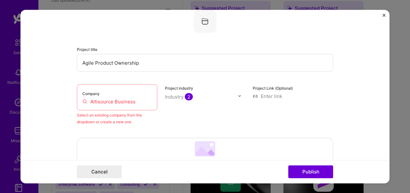
scroll to position [42, 0]
click at [112, 100] on input "Altisource Business" at bounding box center [116, 101] width 69 height 7
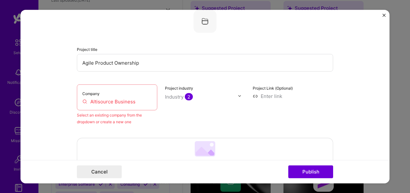
click at [112, 100] on input "Altisource Business" at bounding box center [116, 101] width 69 height 7
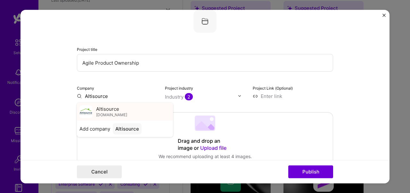
type input "Altisource"
click at [126, 113] on div "Altisource [DOMAIN_NAME]" at bounding box center [125, 111] width 96 height 18
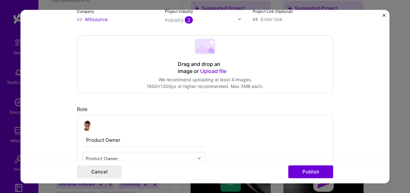
scroll to position [126, 0]
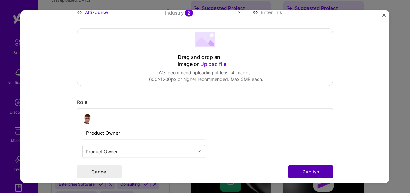
click at [303, 169] on button "Publish" at bounding box center [310, 171] width 45 height 13
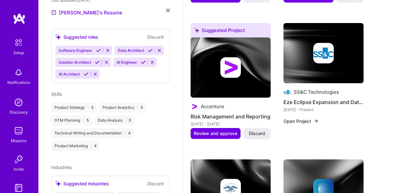
scroll to position [414, 0]
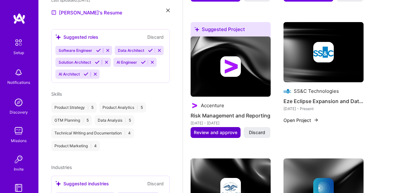
click at [217, 132] on span "Review and approve" at bounding box center [216, 132] width 44 height 6
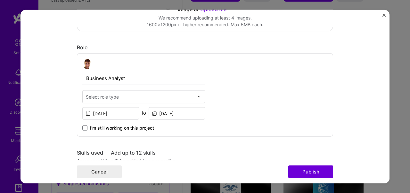
scroll to position [254, 0]
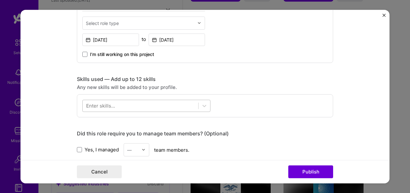
click at [161, 105] on div at bounding box center [141, 105] width 116 height 11
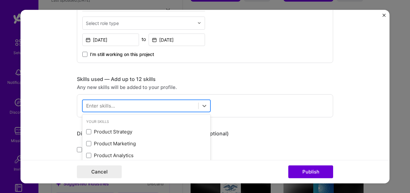
scroll to position [434, 0]
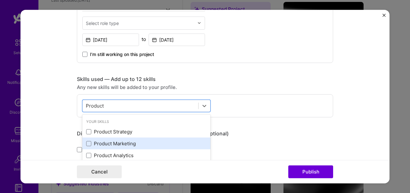
click at [127, 145] on div "Product Marketing" at bounding box center [146, 143] width 120 height 7
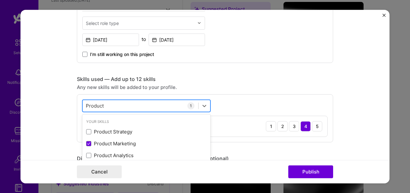
click at [127, 109] on div "Product Product" at bounding box center [141, 105] width 116 height 11
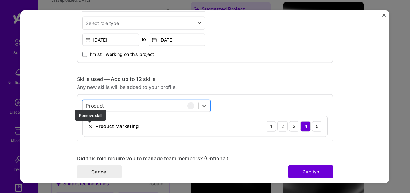
click at [90, 127] on img at bounding box center [90, 126] width 5 height 5
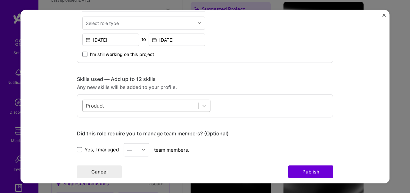
click at [124, 104] on div "Product Product" at bounding box center [141, 105] width 116 height 11
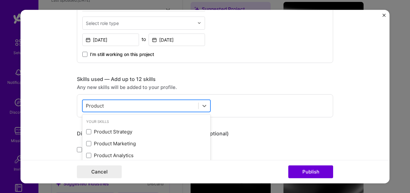
click at [124, 104] on div "Product Product" at bounding box center [141, 105] width 116 height 11
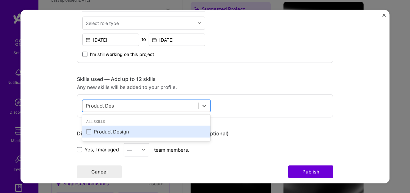
click at [113, 134] on div "Product Design" at bounding box center [146, 131] width 120 height 7
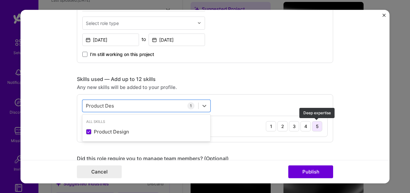
type input "Product Des"
click at [316, 128] on div "5" at bounding box center [317, 126] width 10 height 10
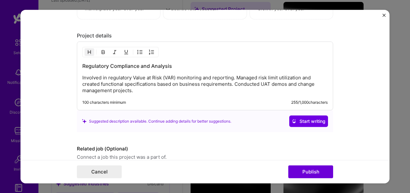
scroll to position [570, 0]
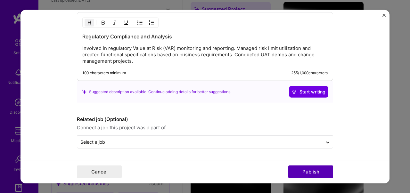
click at [318, 171] on button "Publish" at bounding box center [310, 171] width 45 height 13
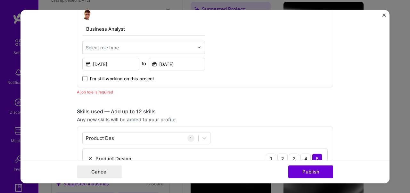
scroll to position [215, 0]
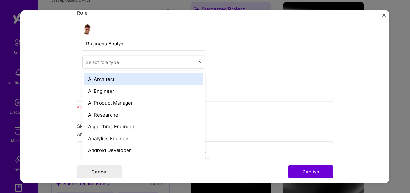
click at [123, 62] on input "text" at bounding box center [140, 62] width 108 height 7
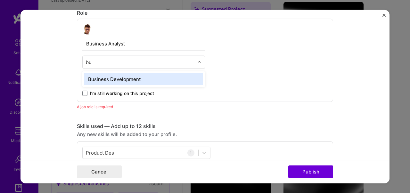
type input "b"
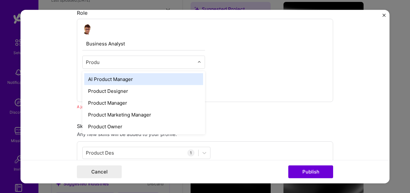
type input "Produc"
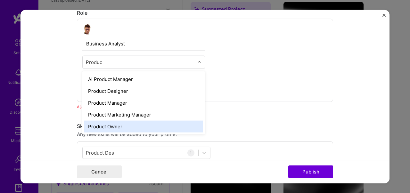
click at [136, 123] on div "Product Owner" at bounding box center [143, 126] width 119 height 12
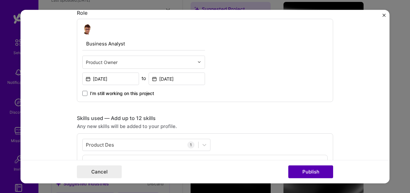
click at [301, 173] on button "Publish" at bounding box center [310, 171] width 45 height 13
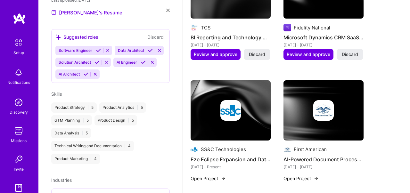
scroll to position [355, 0]
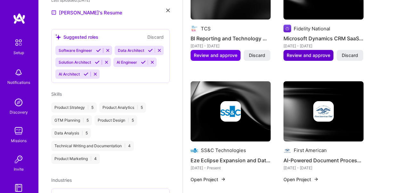
click at [319, 56] on span "Review and approve" at bounding box center [308, 55] width 44 height 6
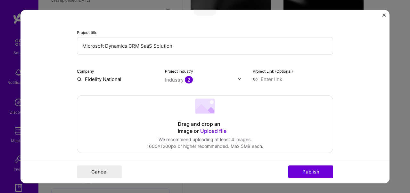
scroll to position [63, 0]
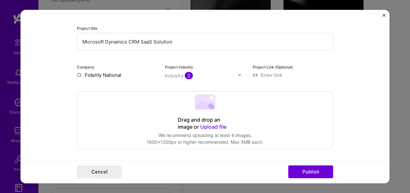
click at [122, 72] on input "Fidelity National" at bounding box center [117, 74] width 80 height 7
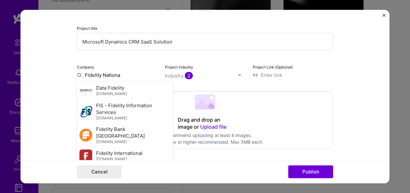
type input "Fidelity National"
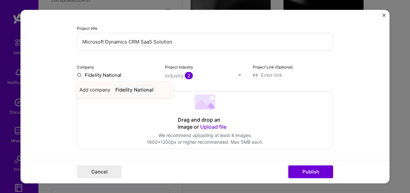
click at [127, 90] on div "Fidelity National" at bounding box center [134, 89] width 43 height 11
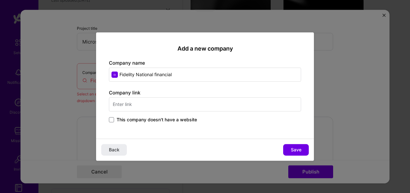
type input "Fidelity National financial"
click at [207, 105] on input "text" at bounding box center [205, 104] width 192 height 14
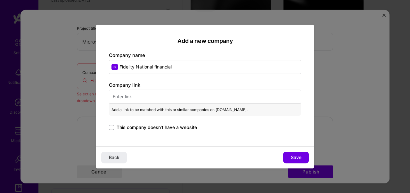
click at [182, 99] on input "text" at bounding box center [205, 97] width 192 height 14
paste input "[URL][DOMAIN_NAME]"
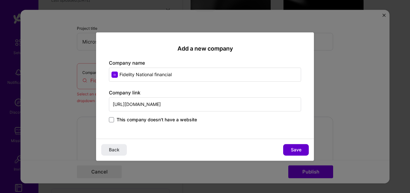
type input "[URL][DOMAIN_NAME]"
click at [289, 148] on button "Save" at bounding box center [296, 150] width 26 height 12
type input "Fidelity National financial"
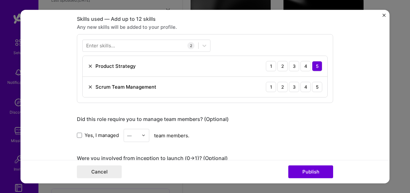
scroll to position [315, 0]
click at [315, 85] on div "5" at bounding box center [317, 86] width 10 height 10
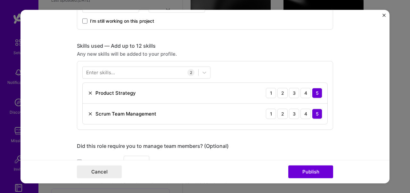
scroll to position [288, 0]
click at [141, 74] on div at bounding box center [141, 72] width 116 height 11
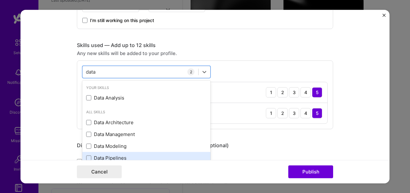
scroll to position [0, 0]
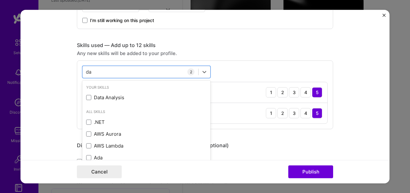
type input "d"
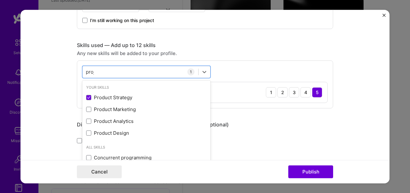
scroll to position [0, 0]
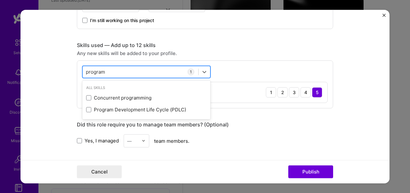
click at [145, 74] on div "program program" at bounding box center [141, 72] width 116 height 11
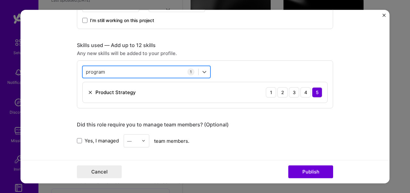
click at [145, 74] on div "program program" at bounding box center [141, 72] width 116 height 11
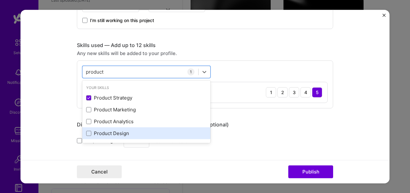
click at [121, 132] on div "Product Design" at bounding box center [146, 133] width 120 height 7
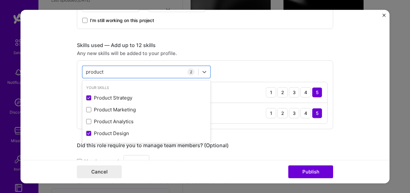
type input "product"
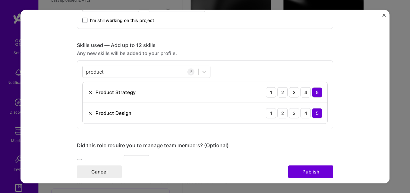
click at [370, 115] on form "Editing suggested project This project is suggested based on your LinkedIn, res…" at bounding box center [204, 97] width 369 height 174
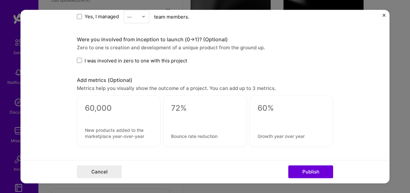
scroll to position [449, 0]
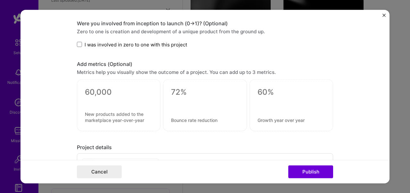
click at [99, 45] on span "I was involved in zero to one with this project" at bounding box center [135, 44] width 102 height 7
click at [0, 0] on input "I was involved in zero to one with this project" at bounding box center [0, 0] width 0 height 0
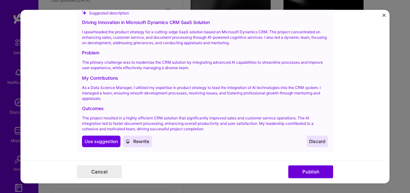
scroll to position [670, 0]
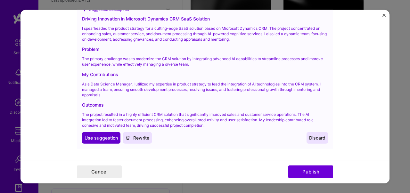
click at [107, 139] on span "Use suggestion" at bounding box center [100, 137] width 33 height 6
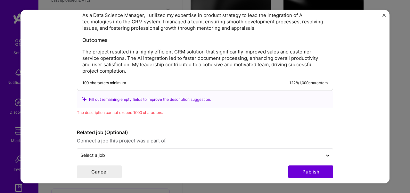
scroll to position [710, 0]
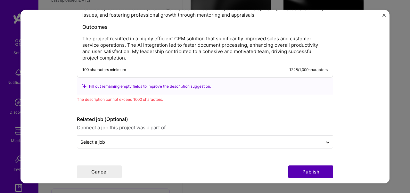
click at [303, 172] on button "Publish" at bounding box center [310, 171] width 45 height 13
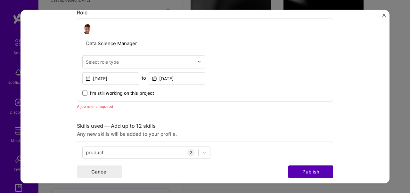
scroll to position [215, 0]
click at [131, 66] on div at bounding box center [140, 62] width 108 height 8
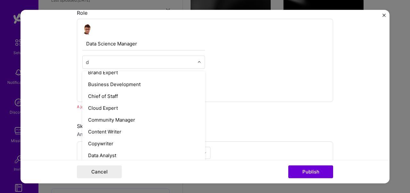
scroll to position [0, 0]
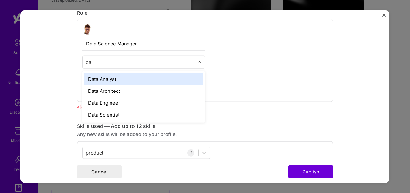
type input "d"
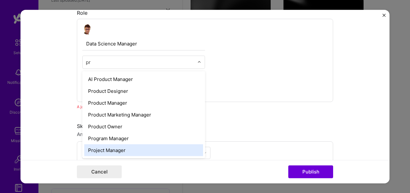
type input "p"
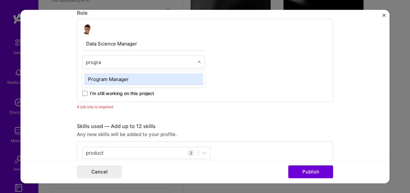
type input "program"
click at [140, 79] on div "Program Manager" at bounding box center [143, 79] width 119 height 12
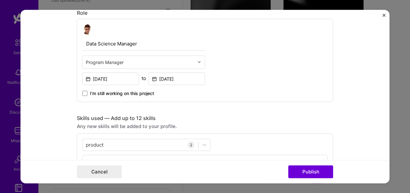
click at [354, 132] on form "Editing suggested project This project is suggested based on your LinkedIn, res…" at bounding box center [204, 97] width 369 height 174
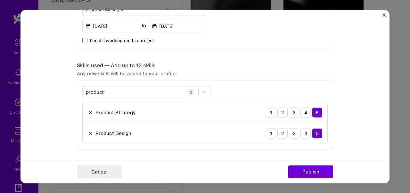
scroll to position [272, 0]
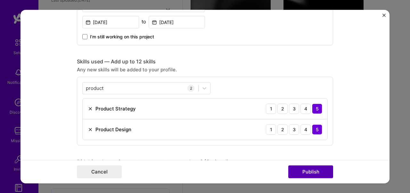
click at [321, 174] on button "Publish" at bounding box center [310, 171] width 45 height 13
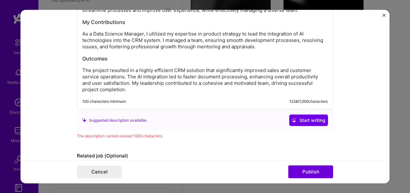
scroll to position [691, 0]
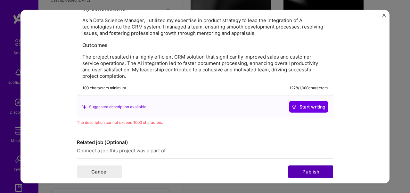
click at [309, 175] on button "Publish" at bounding box center [310, 171] width 45 height 13
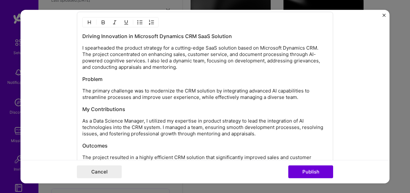
scroll to position [594, 0]
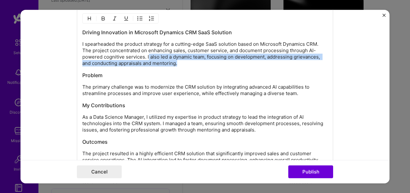
drag, startPoint x: 148, startPoint y: 57, endPoint x: 179, endPoint y: 66, distance: 32.8
click at [179, 66] on p "I spearheaded the product strategy for a cutting-edge SaaS solution based on Mi…" at bounding box center [204, 54] width 245 height 26
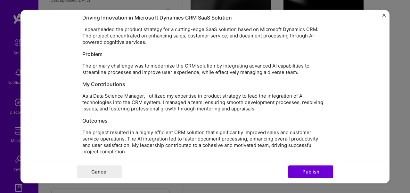
scroll to position [597, 0]
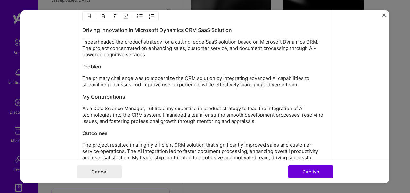
drag, startPoint x: 148, startPoint y: 58, endPoint x: 82, endPoint y: 31, distance: 70.5
click at [82, 31] on div "Driving Innovation in Microsoft Dynamics CRM SaaS Solution I spearheaded the pr…" at bounding box center [204, 97] width 245 height 141
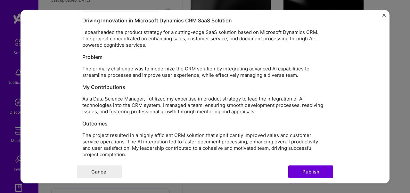
scroll to position [584, 0]
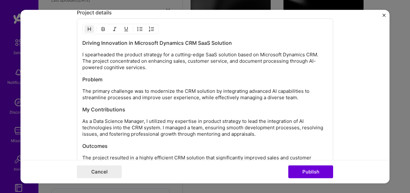
click at [155, 77] on h3 "Problem" at bounding box center [204, 79] width 245 height 7
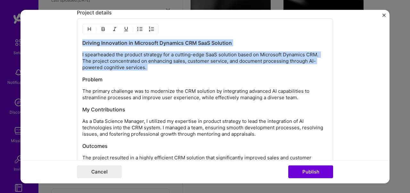
drag, startPoint x: 157, startPoint y: 72, endPoint x: 79, endPoint y: 44, distance: 82.9
click at [79, 44] on div "Driving Innovation in Microsoft Dynamics CRM SaaS Solution I spearheaded the pr…" at bounding box center [205, 108] width 256 height 178
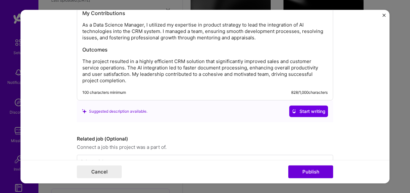
scroll to position [664, 0]
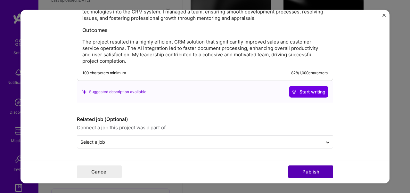
click at [301, 173] on button "Publish" at bounding box center [310, 171] width 45 height 13
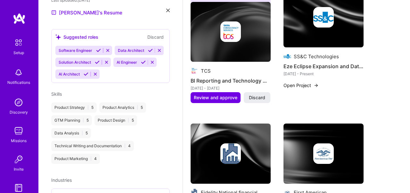
scroll to position [284, 0]
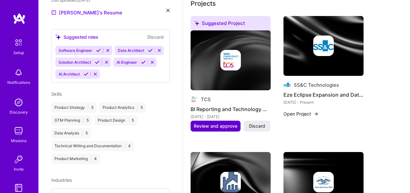
click at [227, 124] on span "Review and approve" at bounding box center [216, 126] width 44 height 6
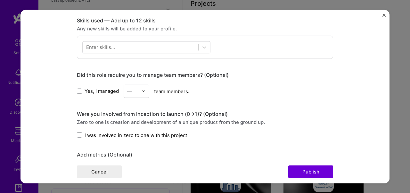
scroll to position [361, 0]
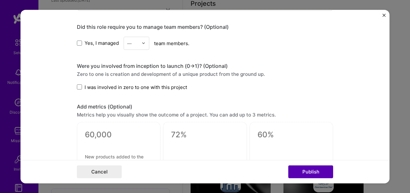
click at [303, 170] on button "Publish" at bounding box center [310, 171] width 45 height 13
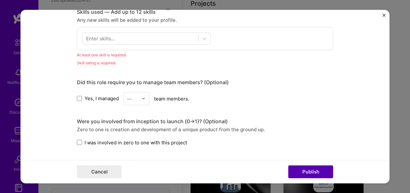
scroll to position [320, 0]
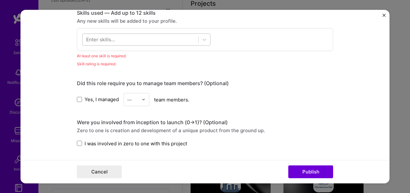
click at [185, 38] on div at bounding box center [141, 39] width 116 height 11
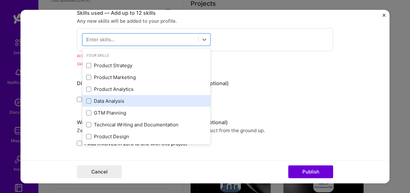
click at [124, 102] on div "Data Analysis" at bounding box center [146, 101] width 120 height 7
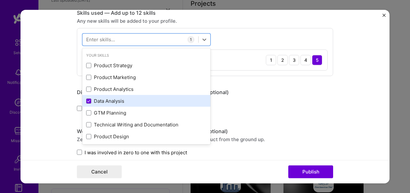
click at [122, 102] on div "Data Analysis" at bounding box center [146, 101] width 120 height 7
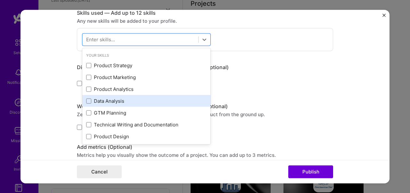
scroll to position [20, 0]
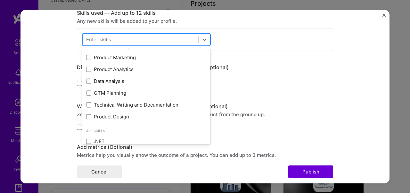
click at [135, 40] on div at bounding box center [141, 39] width 116 height 11
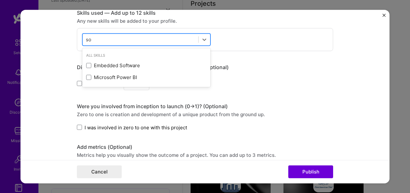
type input "s"
type input "d"
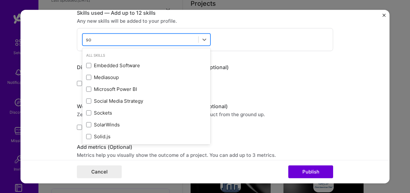
type input "s"
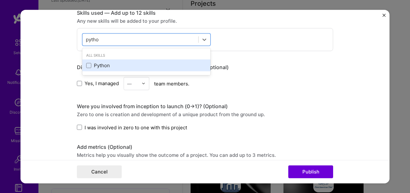
click at [113, 67] on div "Python" at bounding box center [146, 65] width 120 height 7
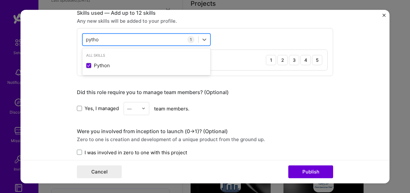
click at [131, 39] on div "pytho pytho" at bounding box center [141, 39] width 116 height 11
type input "p"
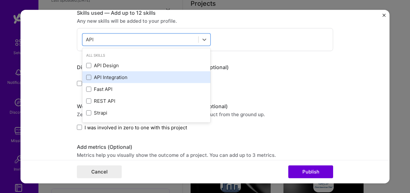
click at [120, 78] on div "API Integration" at bounding box center [146, 77] width 120 height 7
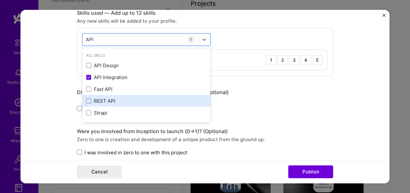
click at [104, 103] on div "REST API" at bounding box center [146, 101] width 120 height 7
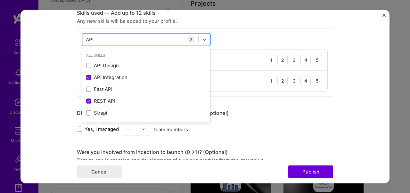
type input "API"
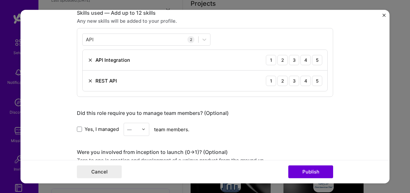
click at [345, 112] on form "Editing suggested project This project is suggested based on your LinkedIn, res…" at bounding box center [204, 97] width 369 height 174
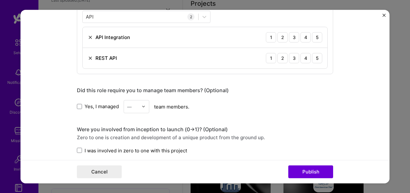
scroll to position [378, 0]
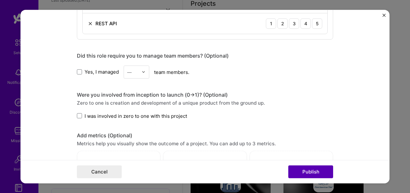
click at [316, 170] on button "Publish" at bounding box center [310, 171] width 45 height 13
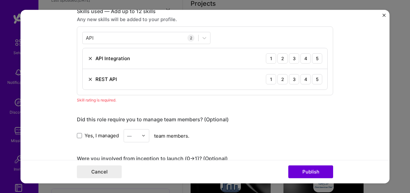
scroll to position [320, 0]
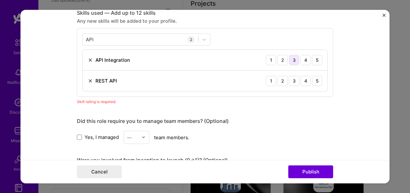
click at [293, 60] on div "3" at bounding box center [294, 60] width 10 height 10
click at [293, 80] on div "3" at bounding box center [294, 81] width 10 height 10
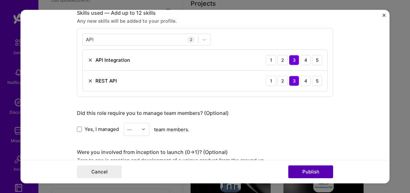
click at [310, 170] on button "Publish" at bounding box center [310, 171] width 45 height 13
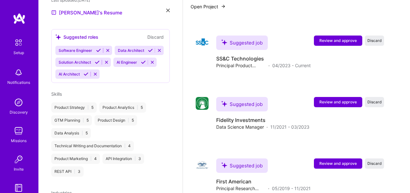
scroll to position [743, 0]
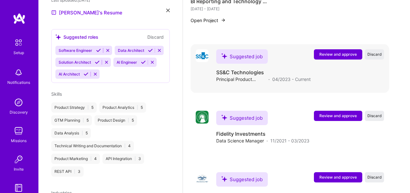
click at [335, 52] on span "Review and approve" at bounding box center [337, 54] width 37 height 5
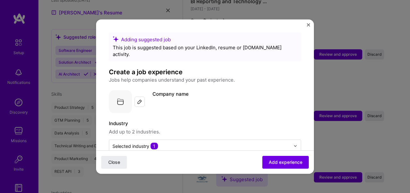
click at [227, 90] on div "Company name" at bounding box center [226, 94] width 148 height 8
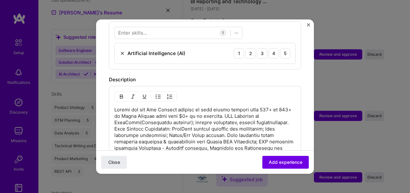
scroll to position [254, 0]
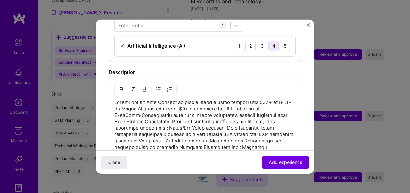
click at [274, 41] on div "4" at bounding box center [273, 46] width 10 height 10
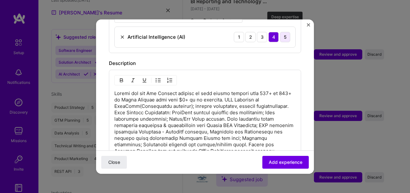
click at [288, 34] on div "5" at bounding box center [285, 37] width 10 height 10
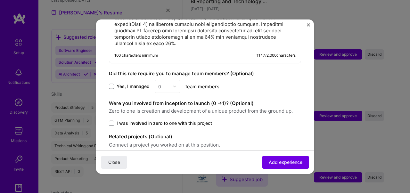
scroll to position [430, 0]
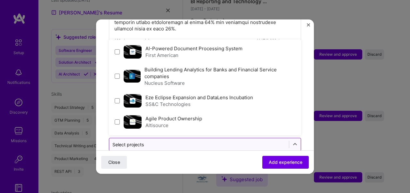
click at [245, 141] on input "text" at bounding box center [198, 144] width 173 height 7
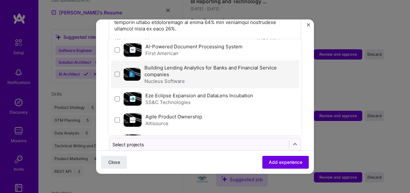
scroll to position [4, 0]
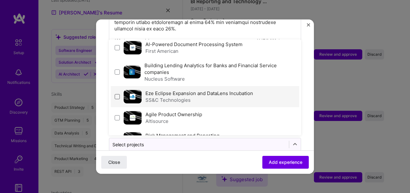
click at [117, 94] on span at bounding box center [117, 96] width 5 height 5
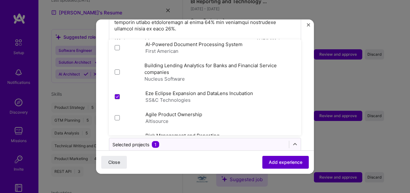
click at [280, 163] on span "Add experience" at bounding box center [286, 162] width 34 height 6
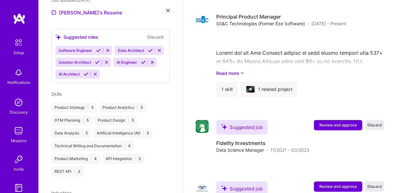
scroll to position [811, 0]
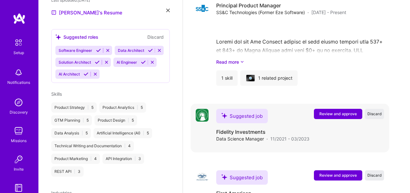
click at [333, 115] on span "Review and approve" at bounding box center [337, 113] width 37 height 5
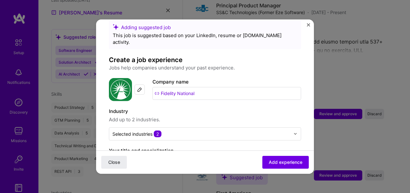
scroll to position [12, 0]
click at [140, 87] on img at bounding box center [139, 89] width 5 height 5
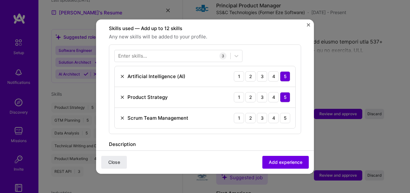
scroll to position [224, 0]
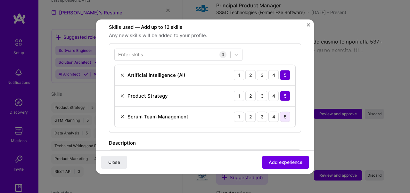
click at [283, 111] on div "5" at bounding box center [285, 116] width 10 height 10
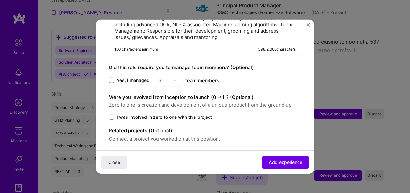
scroll to position [407, 0]
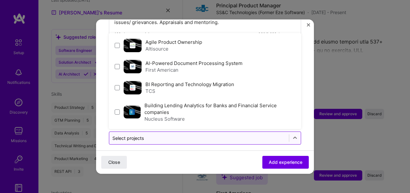
click at [269, 134] on input "text" at bounding box center [198, 137] width 173 height 7
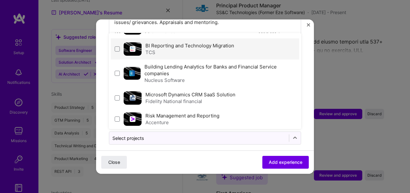
scroll to position [43, 0]
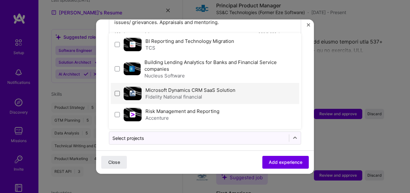
click at [117, 91] on span at bounding box center [117, 93] width 5 height 5
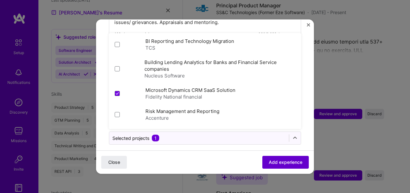
click at [271, 159] on span "Add experience" at bounding box center [286, 162] width 34 height 6
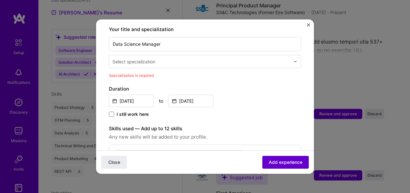
scroll to position [133, 0]
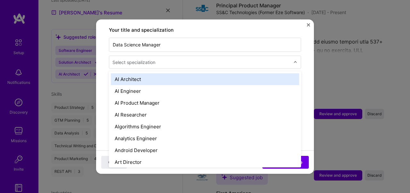
click at [244, 59] on div at bounding box center [201, 62] width 179 height 8
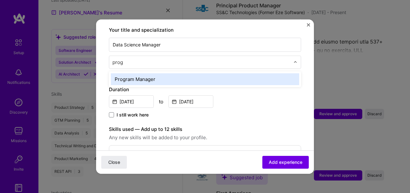
type input "progr"
click at [163, 73] on div "Program Manager" at bounding box center [205, 79] width 188 height 12
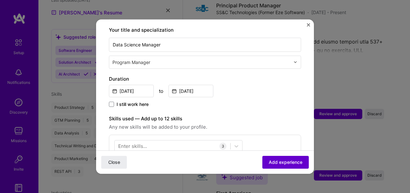
click at [280, 163] on span "Add experience" at bounding box center [286, 162] width 34 height 6
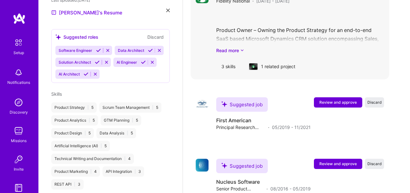
scroll to position [937, 0]
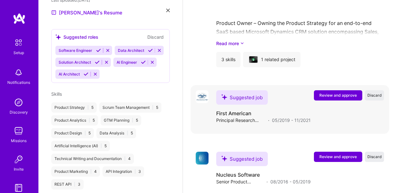
click at [342, 94] on span "Review and approve" at bounding box center [337, 94] width 37 height 5
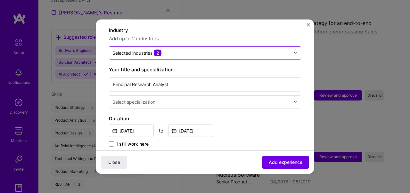
scroll to position [97, 0]
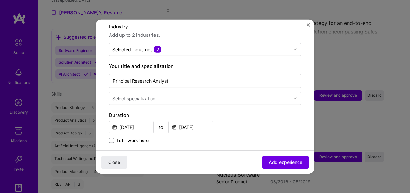
click at [223, 95] on input "text" at bounding box center [201, 98] width 179 height 7
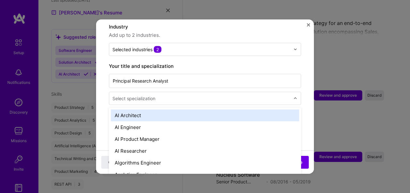
scroll to position [943, 0]
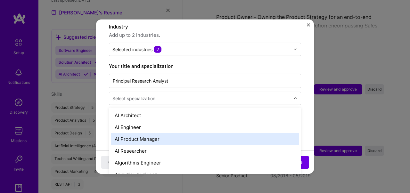
click at [186, 133] on div "AI Product Manager" at bounding box center [205, 139] width 188 height 12
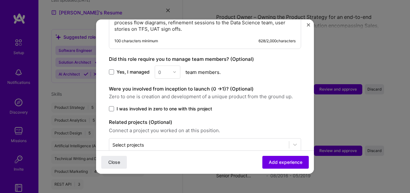
scroll to position [405, 0]
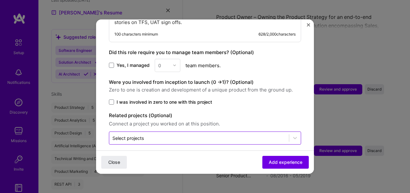
click at [241, 134] on input "text" at bounding box center [198, 137] width 173 height 7
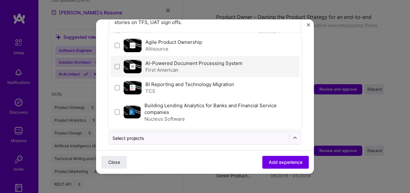
click at [175, 60] on label "AI-Powered Document Processing System" at bounding box center [193, 63] width 97 height 6
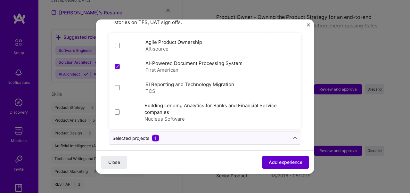
click at [280, 163] on span "Add experience" at bounding box center [286, 162] width 34 height 6
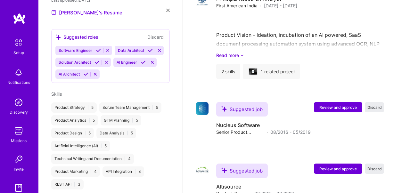
scroll to position [1015, 0]
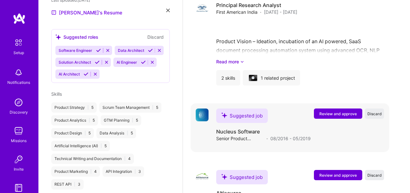
click at [345, 114] on span "Review and approve" at bounding box center [337, 113] width 37 height 5
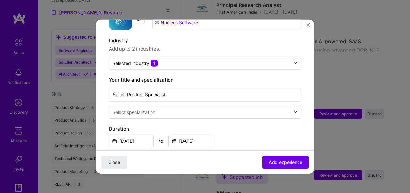
scroll to position [84, 0]
click at [264, 108] on input "text" at bounding box center [201, 111] width 179 height 7
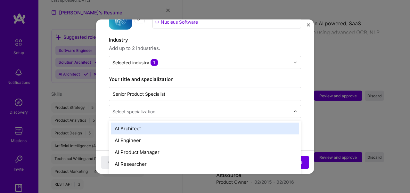
scroll to position [1035, 0]
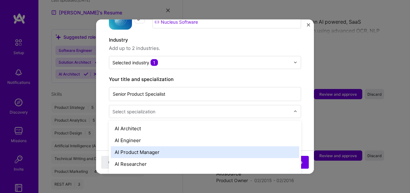
click at [180, 146] on div "AI Product Manager" at bounding box center [205, 152] width 188 height 12
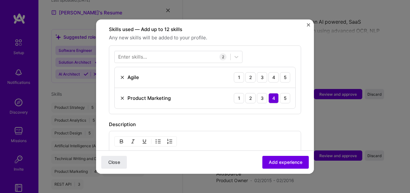
scroll to position [223, 0]
click at [286, 71] on div "5" at bounding box center [285, 76] width 10 height 10
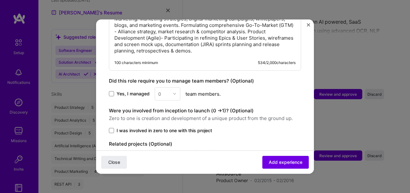
scroll to position [399, 0]
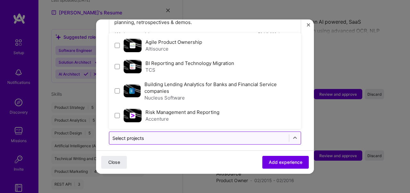
click at [268, 134] on div at bounding box center [198, 138] width 173 height 8
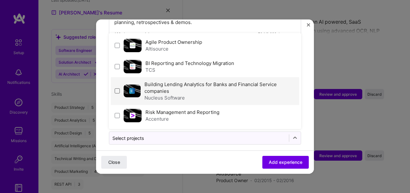
click at [117, 88] on span at bounding box center [117, 90] width 5 height 5
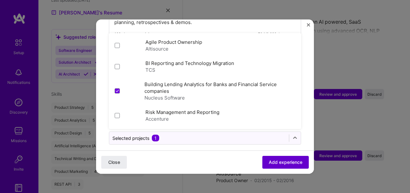
click at [295, 164] on span "Add experience" at bounding box center [286, 162] width 34 height 6
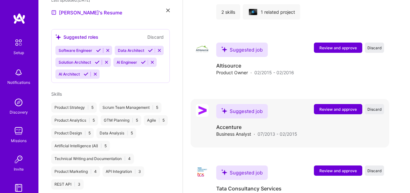
scroll to position [1189, 0]
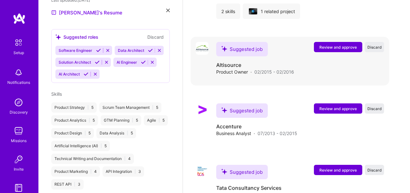
click at [339, 48] on span "Review and approve" at bounding box center [337, 46] width 37 height 5
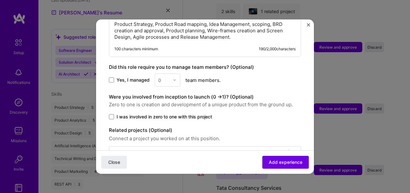
scroll to position [367, 0]
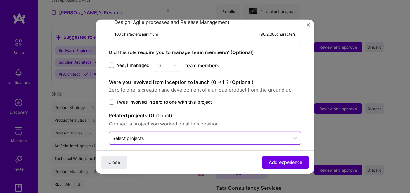
click at [215, 134] on input "text" at bounding box center [198, 137] width 173 height 7
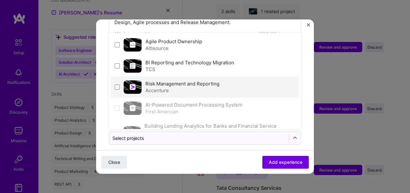
scroll to position [0, 0]
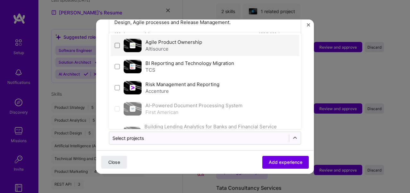
click at [116, 43] on span at bounding box center [117, 45] width 5 height 5
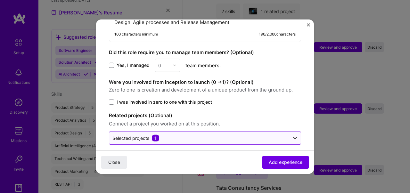
click at [294, 135] on icon at bounding box center [295, 138] width 6 height 6
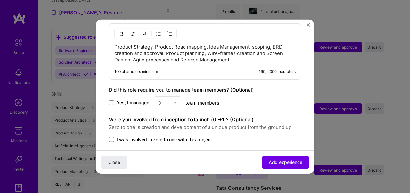
scroll to position [353, 0]
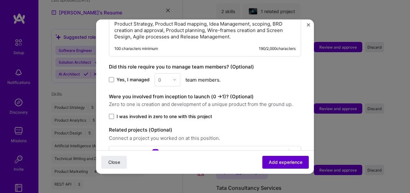
click at [285, 158] on button "Add experience" at bounding box center [285, 162] width 46 height 13
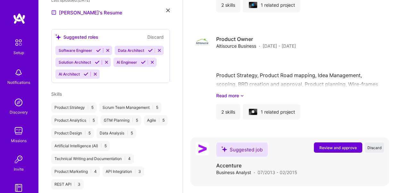
scroll to position [1265, 0]
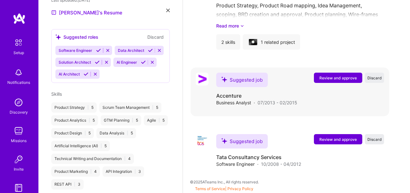
click at [345, 78] on span "Review and approve" at bounding box center [337, 77] width 37 height 5
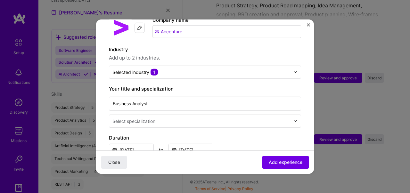
scroll to position [75, 0]
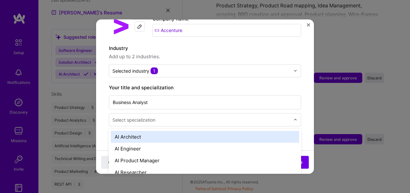
click at [224, 116] on input "text" at bounding box center [201, 119] width 179 height 7
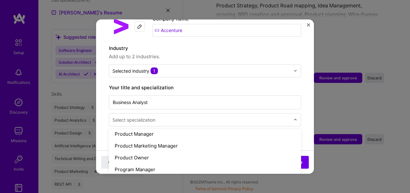
scroll to position [602, 0]
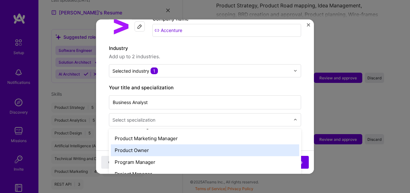
click at [159, 144] on div "Product Owner" at bounding box center [205, 150] width 188 height 12
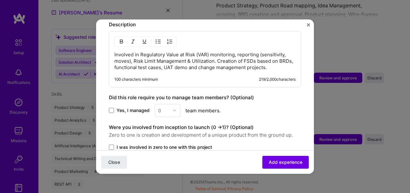
scroll to position [321, 0]
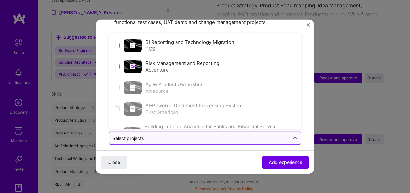
click at [262, 134] on input "text" at bounding box center [198, 137] width 173 height 7
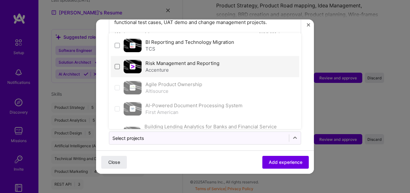
click at [117, 64] on span at bounding box center [117, 66] width 5 height 5
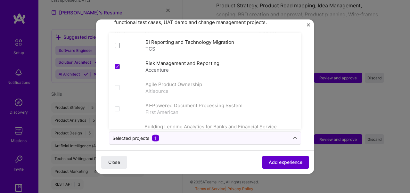
click at [295, 161] on span "Add experience" at bounding box center [286, 162] width 34 height 6
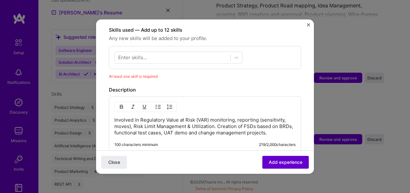
scroll to position [221, 0]
click at [238, 54] on icon at bounding box center [236, 57] width 6 height 6
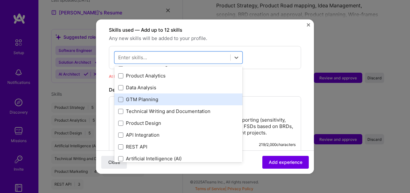
scroll to position [33, 0]
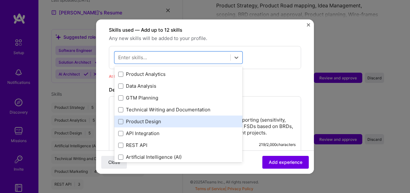
click at [157, 118] on div "Product Design" at bounding box center [178, 121] width 120 height 7
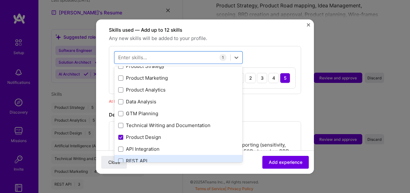
scroll to position [4, 0]
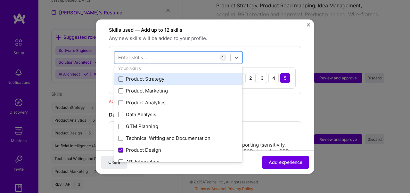
click at [160, 76] on div "Product Strategy" at bounding box center [178, 79] width 120 height 7
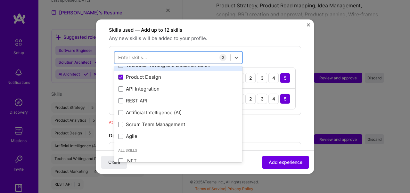
scroll to position [99, 0]
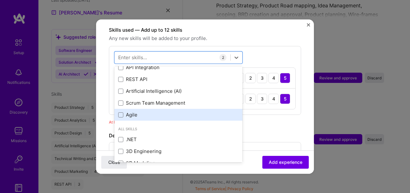
click at [162, 111] on div "Agile" at bounding box center [178, 114] width 120 height 7
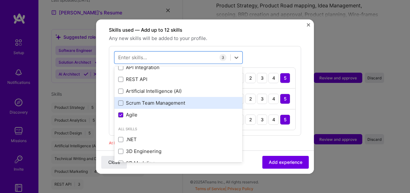
click at [172, 100] on div "Scrum Team Management" at bounding box center [178, 103] width 128 height 12
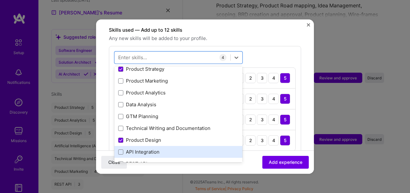
scroll to position [0, 0]
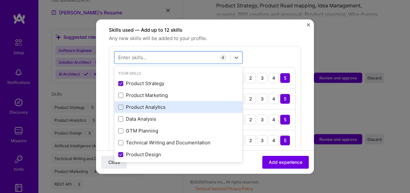
click at [159, 104] on div "Product Analytics" at bounding box center [178, 107] width 120 height 7
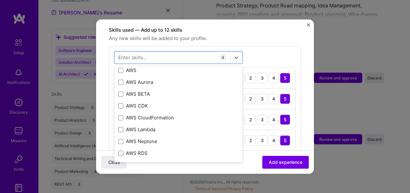
scroll to position [281, 0]
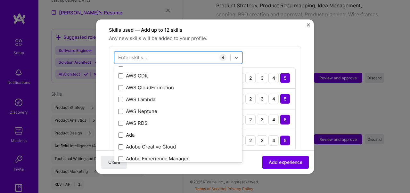
click at [296, 126] on div "option Product Analytics, deselected. option Adobe Creative Cloud focused, 0 of…" at bounding box center [205, 101] width 192 height 110
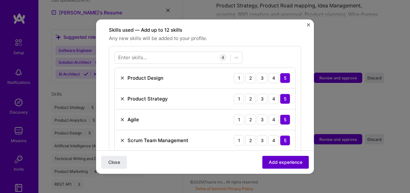
click at [287, 160] on span "Add experience" at bounding box center [286, 162] width 34 height 6
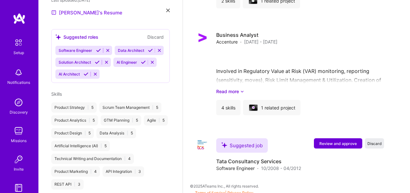
scroll to position [1311, 0]
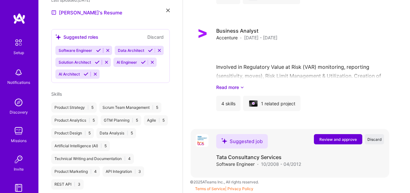
click at [330, 140] on span "Review and approve" at bounding box center [337, 139] width 37 height 5
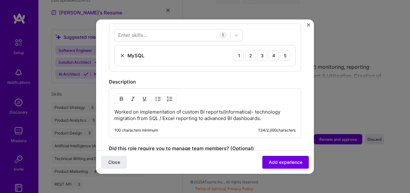
scroll to position [244, 0]
click at [284, 51] on div "5" at bounding box center [285, 56] width 10 height 10
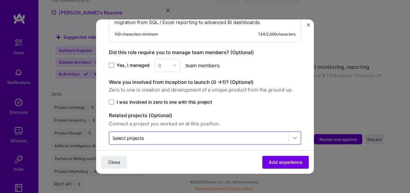
click at [293, 135] on icon at bounding box center [295, 138] width 6 height 6
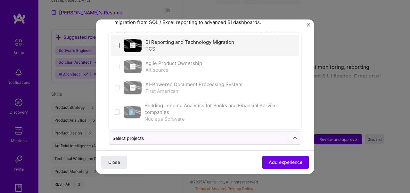
click at [119, 43] on span at bounding box center [117, 45] width 5 height 5
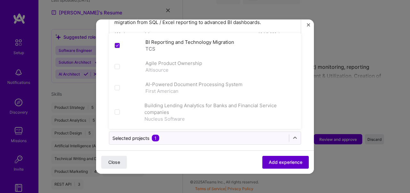
click at [284, 164] on span "Add experience" at bounding box center [286, 162] width 34 height 6
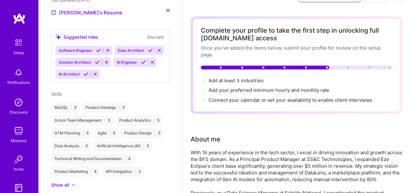
scroll to position [0, 0]
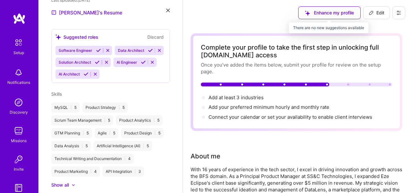
click at [343, 13] on div "Enhance my profile" at bounding box center [329, 12] width 62 height 13
click at [315, 14] on div "Enhance my profile" at bounding box center [329, 12] width 62 height 13
click at [316, 12] on div "Enhance my profile" at bounding box center [329, 12] width 62 height 13
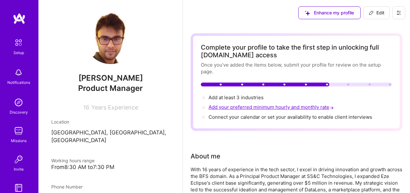
click at [266, 108] on span "Add your preferred minimum hourly and monthly rate →" at bounding box center [271, 107] width 126 height 6
select select "IN"
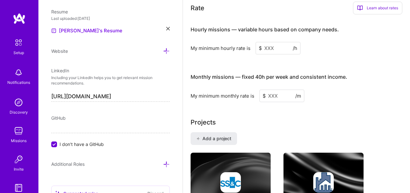
scroll to position [468, 0]
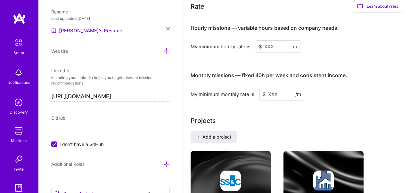
click at [274, 46] on input at bounding box center [277, 46] width 45 height 12
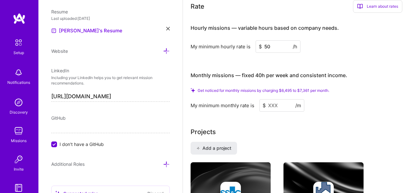
type input "50"
click at [362, 95] on div "Get noticed for monthly missions by charging $6,495 to $7,361 per month. My min…" at bounding box center [296, 100] width 212 height 24
click at [277, 107] on input at bounding box center [281, 105] width 45 height 12
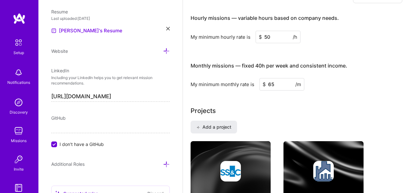
type input "6"
type input "6500"
click at [323, 111] on div "Projects" at bounding box center [296, 111] width 212 height 10
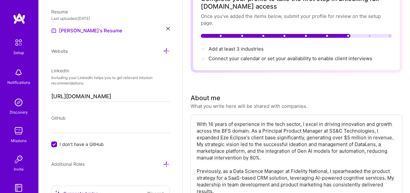
scroll to position [0, 0]
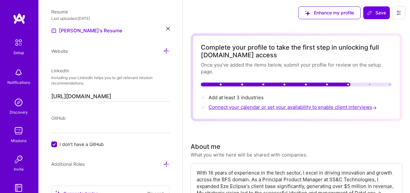
click at [305, 107] on span "Connect your calendar or set your availability to enable client interviews →" at bounding box center [292, 107] width 169 height 6
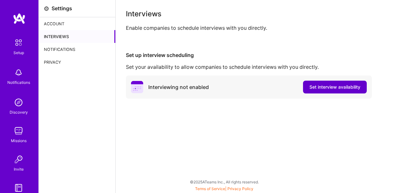
click at [335, 87] on span "Set interview availability" at bounding box center [334, 87] width 51 height 6
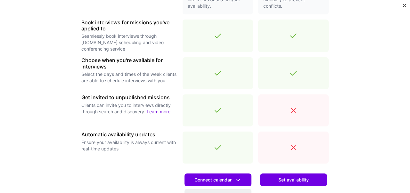
scroll to position [206, 0]
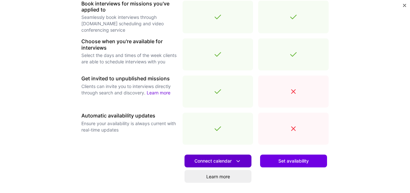
click at [224, 160] on span "Connect calendar" at bounding box center [217, 161] width 47 height 7
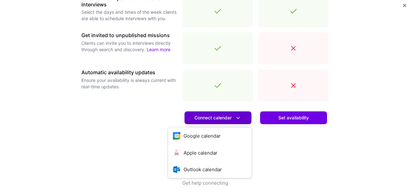
scroll to position [254, 0]
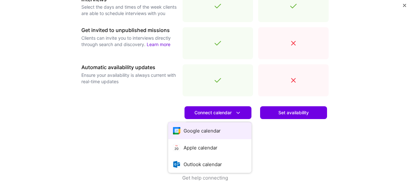
click at [204, 132] on button "Google calendar" at bounding box center [209, 130] width 83 height 17
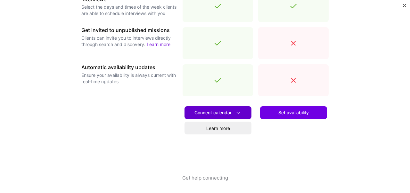
click at [224, 113] on span "Connect calendar" at bounding box center [217, 112] width 47 height 7
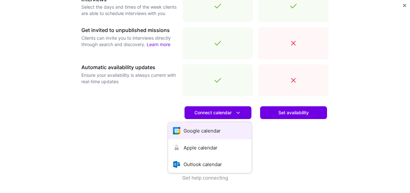
click at [215, 131] on button "Google calendar" at bounding box center [209, 130] width 83 height 17
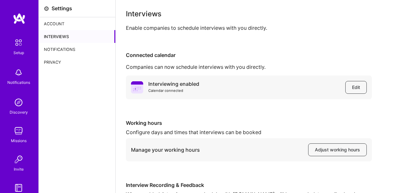
click at [23, 36] on img at bounding box center [18, 42] width 13 height 13
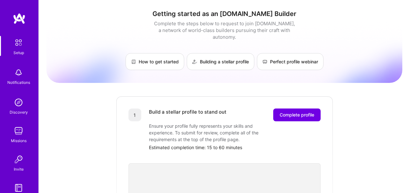
click at [17, 109] on div "Discovery" at bounding box center [19, 112] width 18 height 7
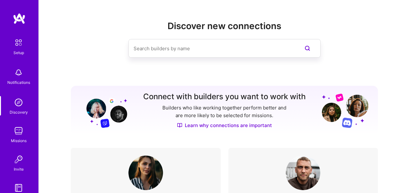
scroll to position [43, 0]
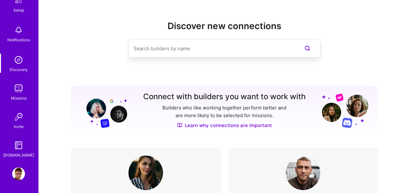
click at [19, 145] on img at bounding box center [18, 145] width 13 height 13
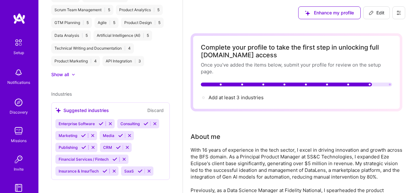
click at [395, 17] on button at bounding box center [398, 12] width 13 height 13
click at [382, 44] on button "Payment method" at bounding box center [381, 44] width 48 height 16
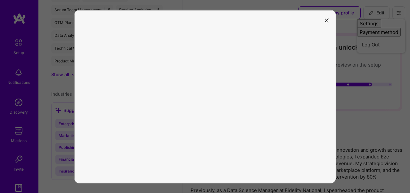
click at [328, 21] on button "modal" at bounding box center [327, 20] width 8 height 11
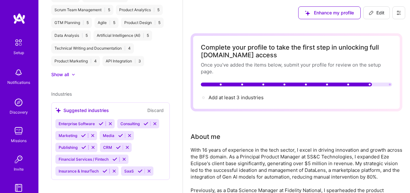
scroll to position [207, 0]
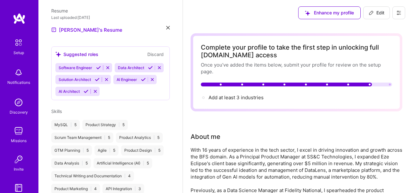
click at [21, 105] on img at bounding box center [18, 102] width 13 height 13
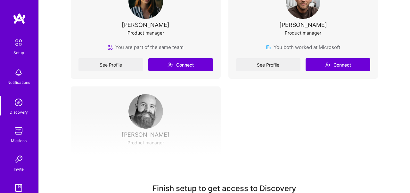
scroll to position [215, 0]
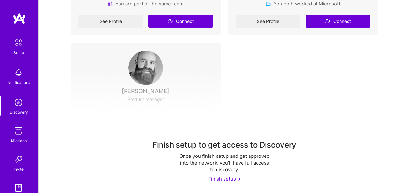
click at [222, 180] on div "Finish setup ->" at bounding box center [224, 178] width 32 height 7
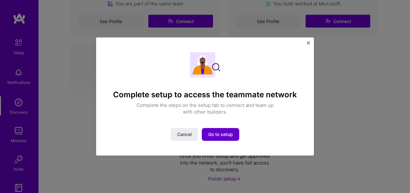
click at [229, 135] on span "Go to setup" at bounding box center [220, 134] width 25 height 6
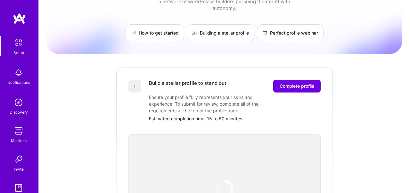
scroll to position [29, 0]
click at [311, 82] on span "Complete profile" at bounding box center [296, 85] width 35 height 6
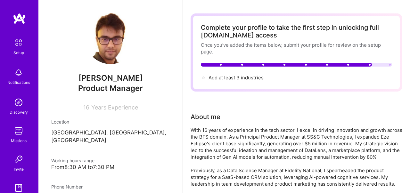
scroll to position [20, 0]
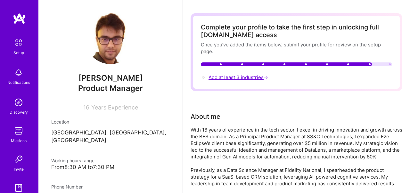
click at [255, 78] on span "Add at least 3 industries →" at bounding box center [238, 77] width 61 height 6
select select "IN"
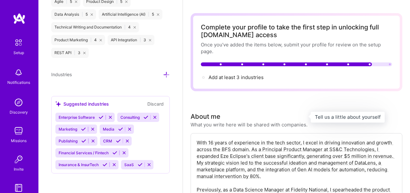
scroll to position [580, 0]
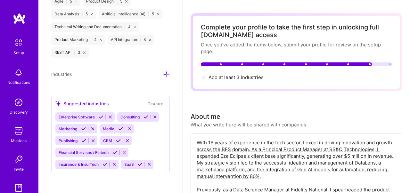
click at [71, 73] on span "Industries" at bounding box center [61, 73] width 20 height 5
click at [167, 74] on icon at bounding box center [166, 74] width 7 height 7
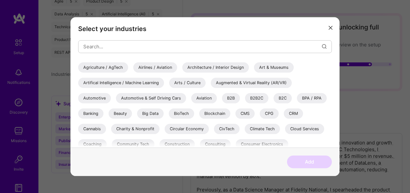
scroll to position [19, 0]
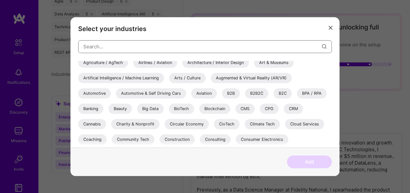
click at [187, 46] on input "modal" at bounding box center [202, 46] width 238 height 16
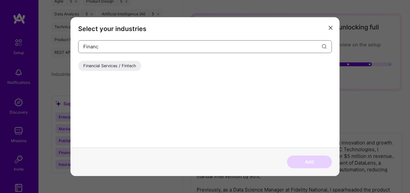
scroll to position [0, 0]
type input "Financ"
click at [126, 67] on div "Financial Services / Fintech" at bounding box center [109, 65] width 63 height 10
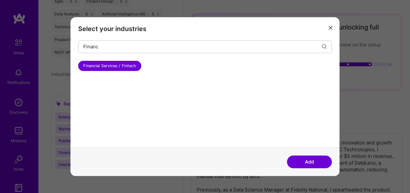
click at [299, 161] on button "Add" at bounding box center [309, 162] width 45 height 13
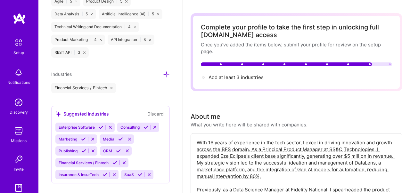
click at [167, 73] on icon at bounding box center [166, 74] width 7 height 7
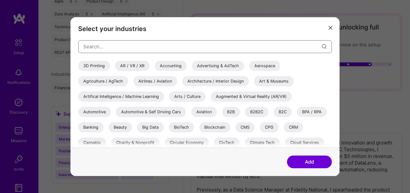
click at [150, 47] on input "modal" at bounding box center [202, 46] width 238 height 16
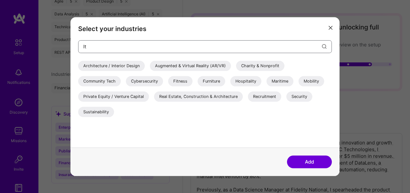
type input "I"
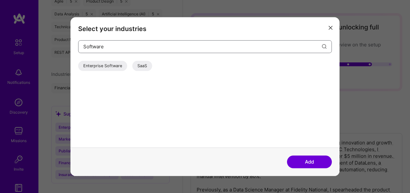
type input "Software"
click at [143, 67] on div "SaaS" at bounding box center [142, 65] width 20 height 10
click at [303, 159] on button "Add" at bounding box center [309, 162] width 45 height 13
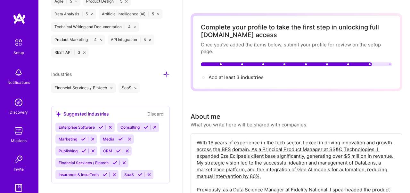
click at [167, 73] on icon at bounding box center [166, 74] width 7 height 7
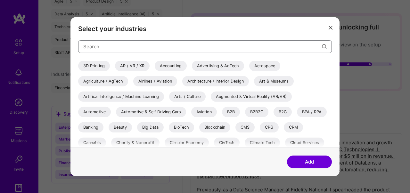
click at [124, 47] on input "modal" at bounding box center [202, 46] width 238 height 16
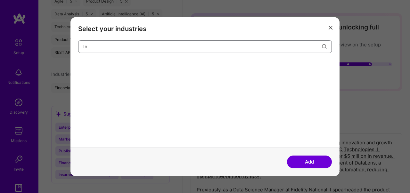
type input "I"
type input "artific"
click at [143, 66] on div "Artifical Intelligence / Machine Learning" at bounding box center [121, 65] width 86 height 10
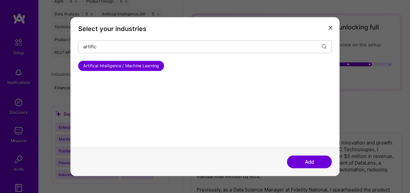
click at [318, 160] on button "Add" at bounding box center [309, 162] width 45 height 13
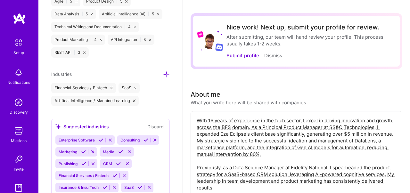
click at [168, 74] on icon at bounding box center [166, 74] width 7 height 7
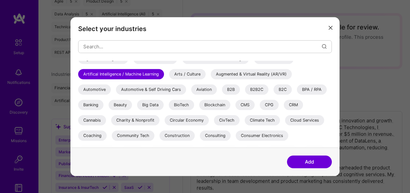
scroll to position [25, 0]
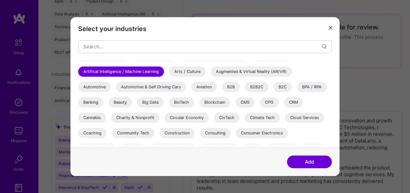
click at [230, 86] on div "B2B" at bounding box center [231, 87] width 18 height 10
click at [258, 84] on div "B2B2C" at bounding box center [256, 87] width 23 height 10
click at [282, 89] on div "B2C" at bounding box center [282, 87] width 18 height 10
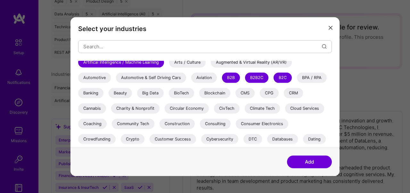
scroll to position [35, 0]
click at [294, 94] on div "CRM" at bounding box center [293, 92] width 19 height 10
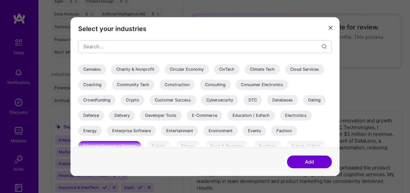
scroll to position [74, 0]
click at [205, 115] on div "E-Commerce" at bounding box center [205, 114] width 36 height 10
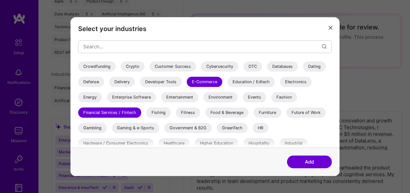
scroll to position [106, 0]
click at [130, 99] on div "Enterprise Software" at bounding box center [131, 97] width 49 height 10
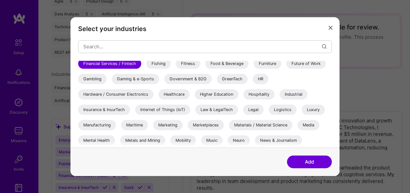
scroll to position [156, 0]
click at [171, 111] on div "Internet of Things (IoT)" at bounding box center [162, 110] width 55 height 10
click at [164, 109] on div "Internet of Things (IoT)" at bounding box center [162, 110] width 55 height 10
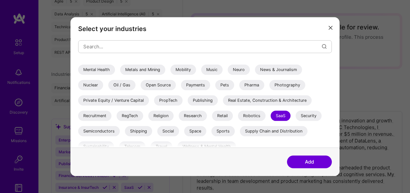
scroll to position [233, 0]
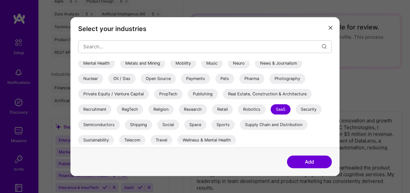
click at [310, 162] on button "Add" at bounding box center [309, 162] width 45 height 13
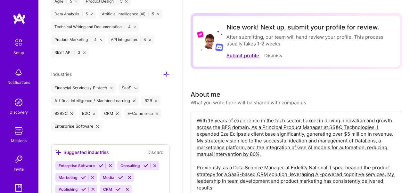
click at [245, 56] on button "Submit profile" at bounding box center [242, 55] width 33 height 7
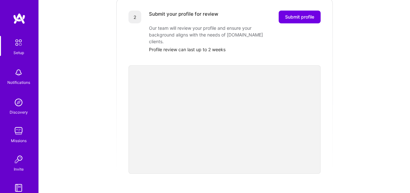
scroll to position [121, 0]
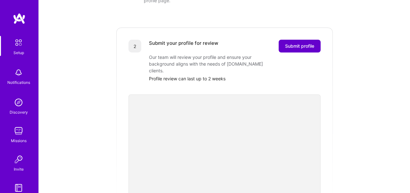
click at [304, 43] on span "Submit profile" at bounding box center [299, 46] width 29 height 6
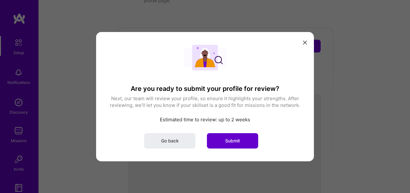
click at [246, 140] on button "Submit" at bounding box center [232, 140] width 51 height 15
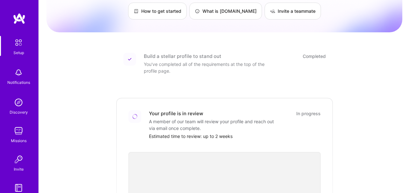
scroll to position [0, 0]
